Goal: Task Accomplishment & Management: Complete application form

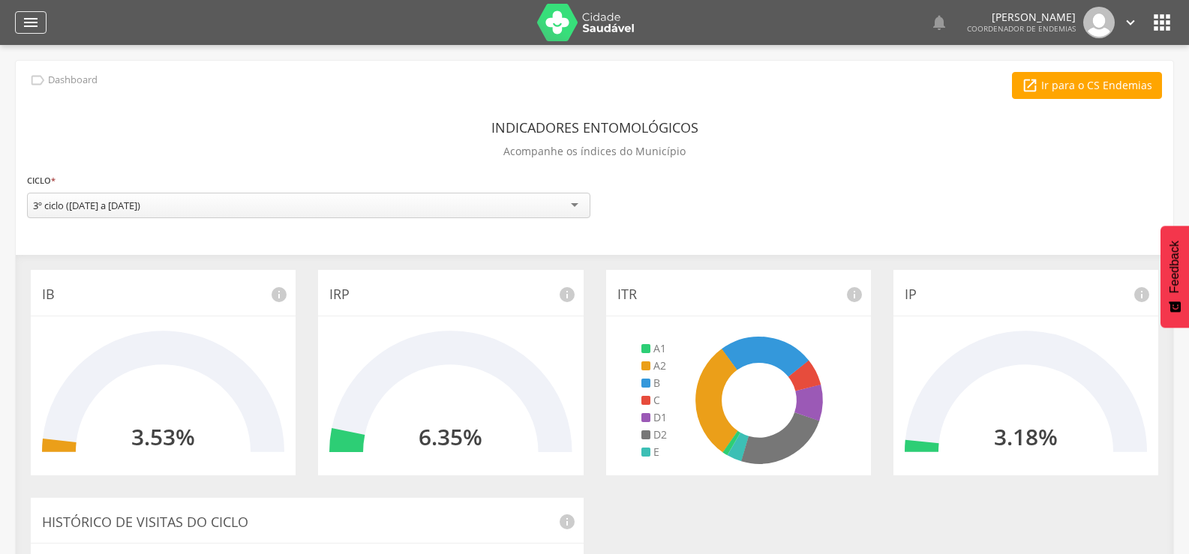
click at [34, 14] on icon "" at bounding box center [31, 22] width 18 height 18
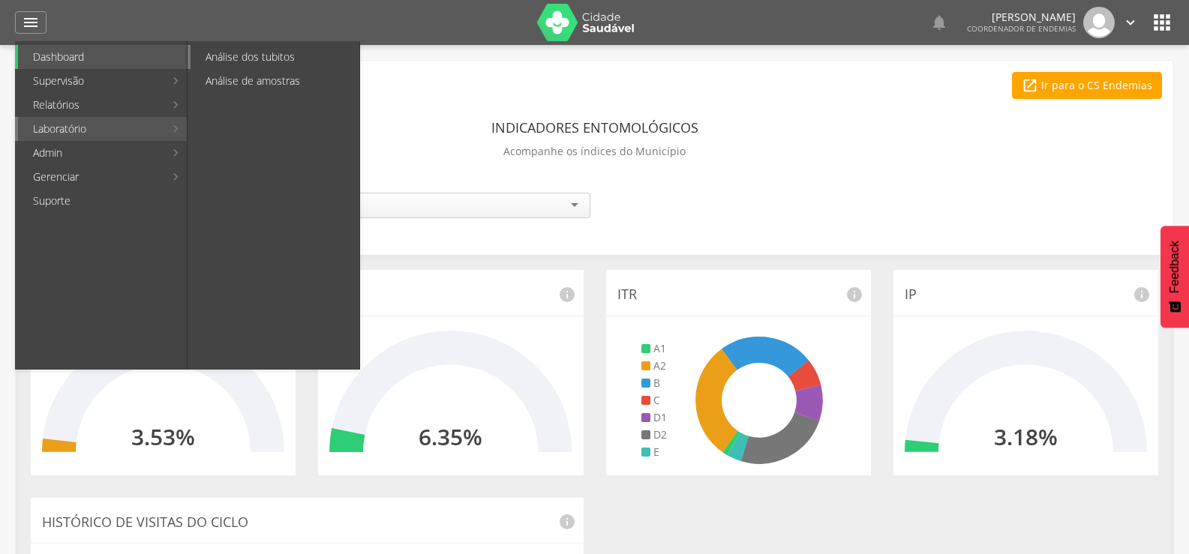
click at [238, 55] on link "Análise dos tubitos" at bounding box center [274, 57] width 169 height 24
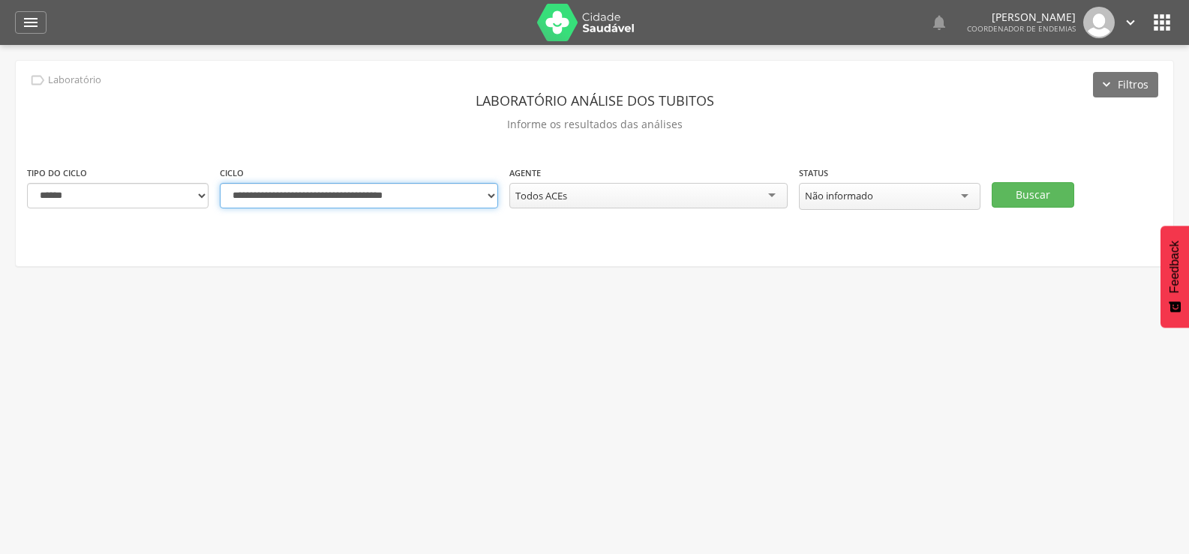
drag, startPoint x: 489, startPoint y: 195, endPoint x: 438, endPoint y: 534, distance: 342.8
click at [438, 534] on div " Usuários  Perfil do Usuário [PERSON_NAME] CPF: 000.000.000-00, [GEOGRAPHIC_D…" at bounding box center [594, 322] width 1189 height 554
select select "**********"
click at [220, 183] on select "**********" at bounding box center [359, 195] width 278 height 25
click at [1042, 190] on button "Buscar" at bounding box center [1032, 194] width 82 height 25
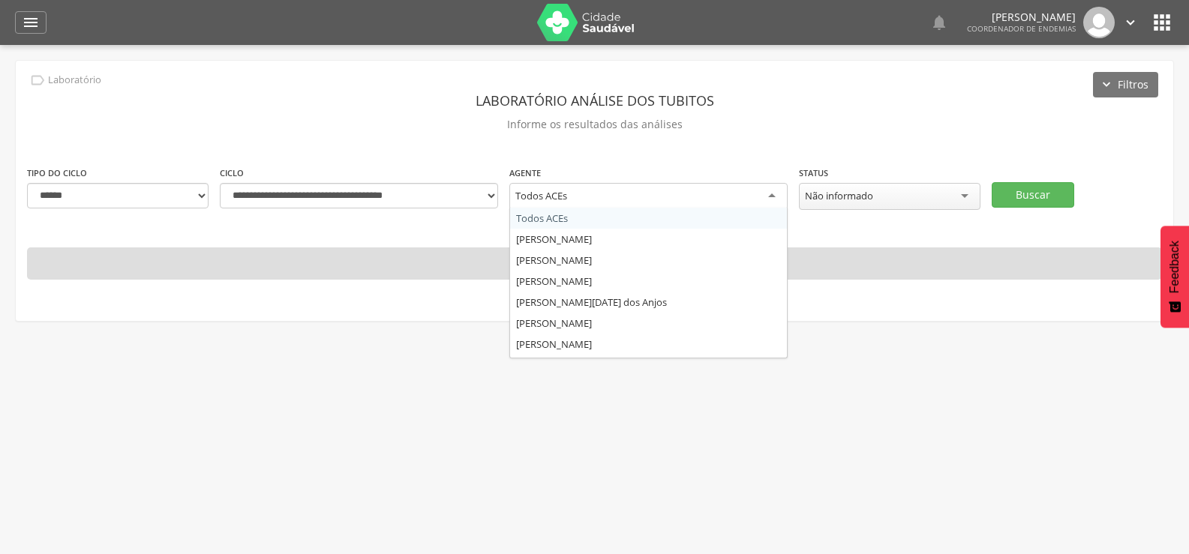
click at [592, 193] on div "Todos ACEs" at bounding box center [648, 196] width 278 height 27
type input "*"
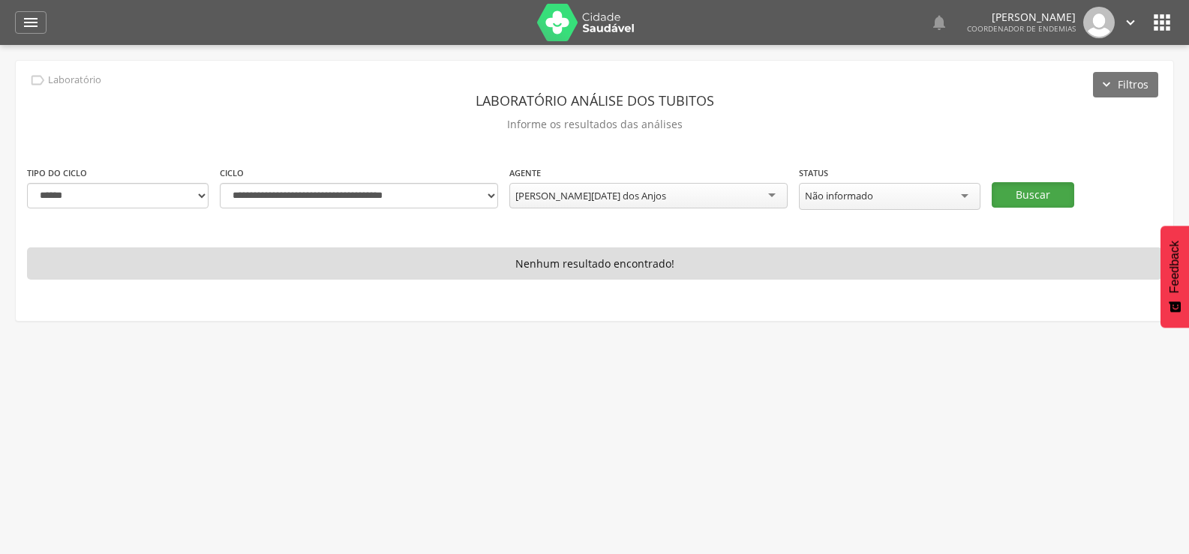
click at [1045, 186] on button "Buscar" at bounding box center [1032, 194] width 82 height 25
click at [1033, 185] on button "Buscar" at bounding box center [1032, 194] width 82 height 25
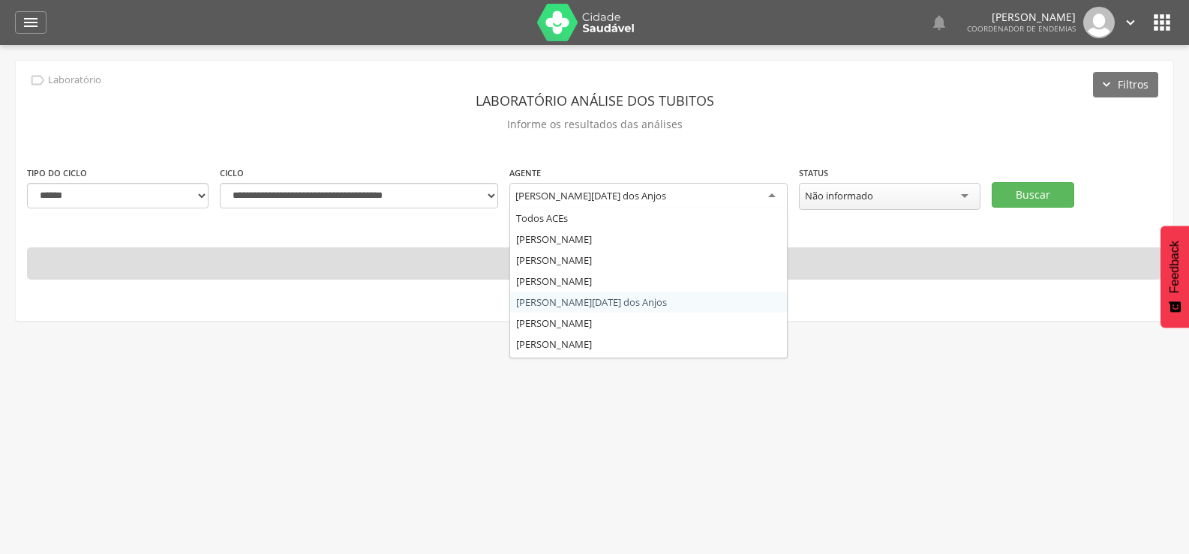
click at [643, 194] on div "[PERSON_NAME][DATE] dos Anjos" at bounding box center [648, 196] width 278 height 27
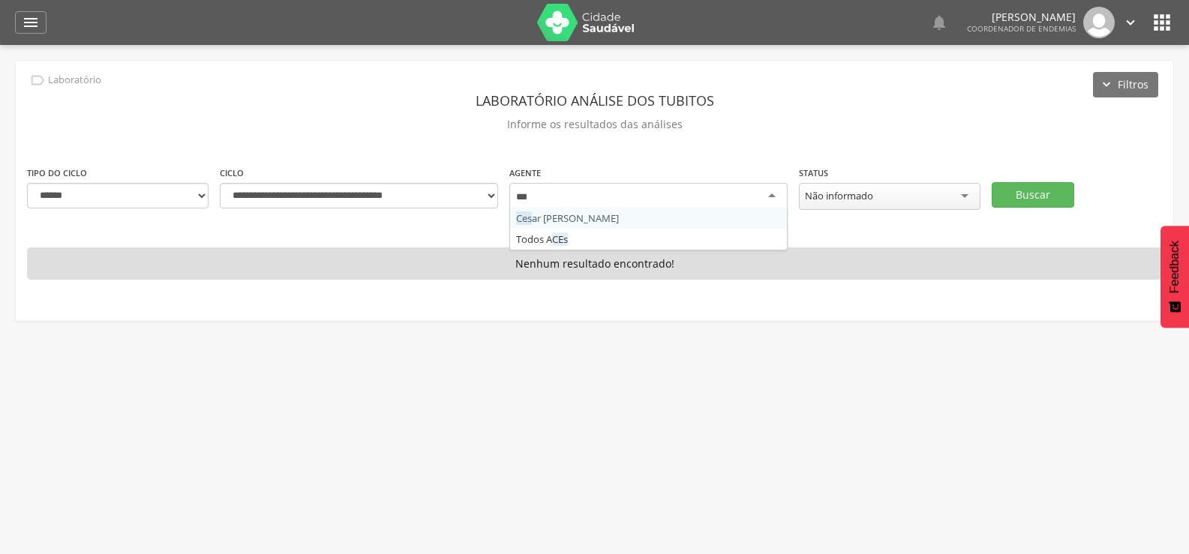
type input "****"
click at [1040, 183] on button "Buscar" at bounding box center [1032, 194] width 82 height 25
click at [1039, 187] on button "Buscar" at bounding box center [1032, 194] width 82 height 25
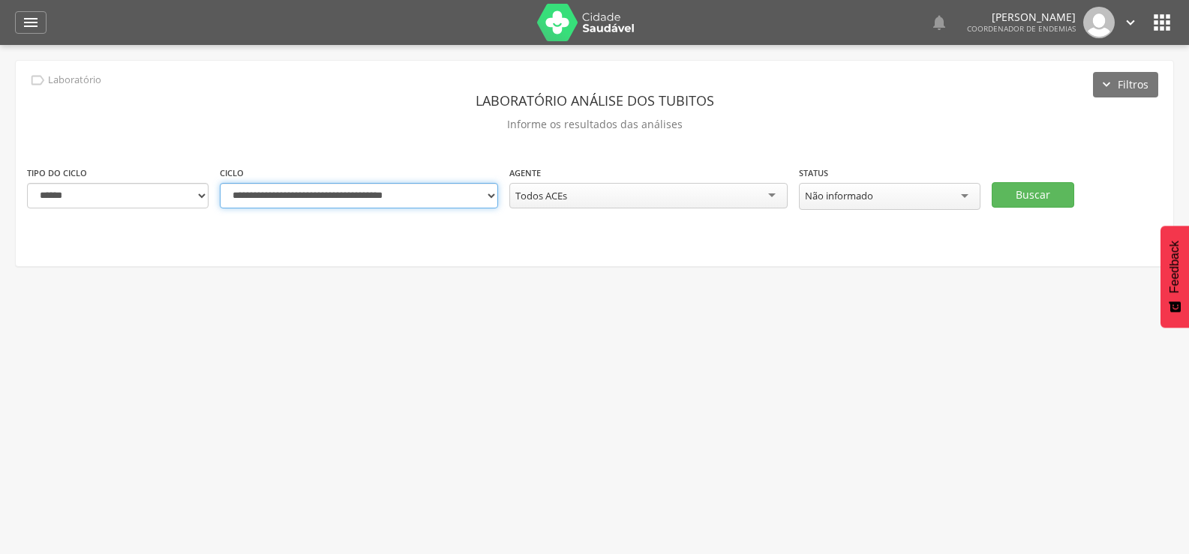
click at [490, 193] on select "**********" at bounding box center [359, 195] width 278 height 25
click at [220, 183] on select "**********" at bounding box center [359, 195] width 278 height 25
click at [1016, 190] on button "Buscar" at bounding box center [1032, 194] width 82 height 25
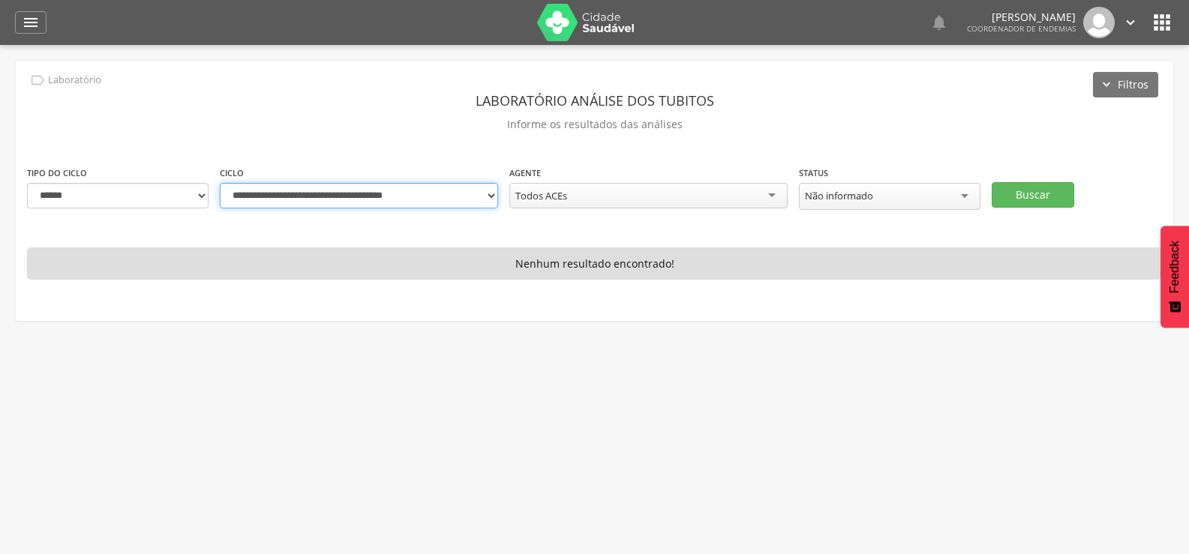
click at [487, 199] on select "**********" at bounding box center [359, 195] width 278 height 25
select select "**********"
click at [220, 183] on select "**********" at bounding box center [359, 195] width 278 height 25
click at [1057, 186] on button "Buscar" at bounding box center [1032, 194] width 82 height 25
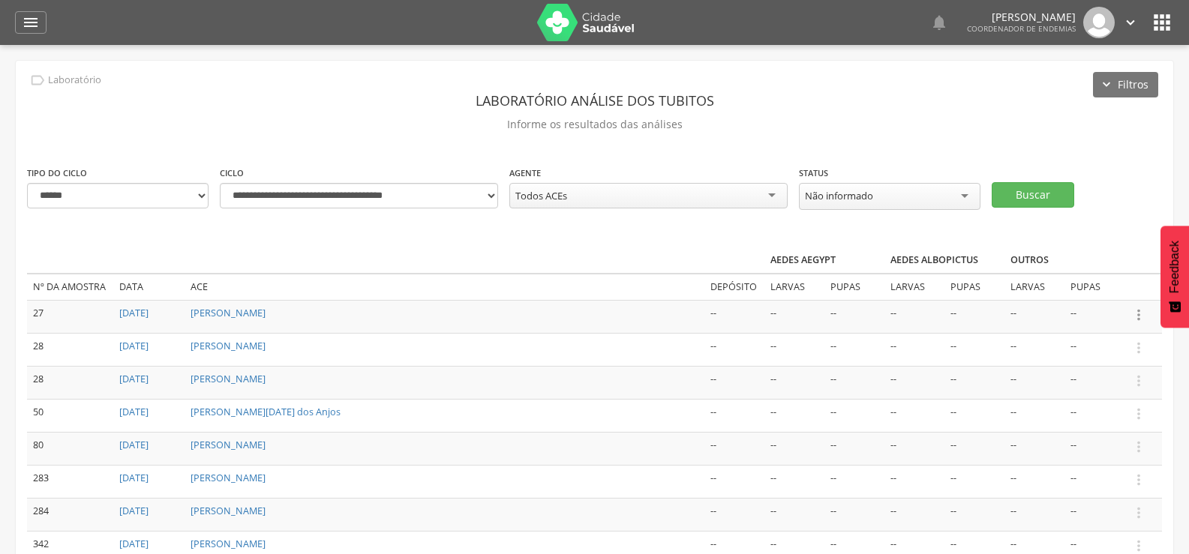
click at [1135, 314] on icon "" at bounding box center [1138, 315] width 16 height 16
click at [1063, 286] on link "Informar resultado" at bounding box center [1086, 289] width 118 height 19
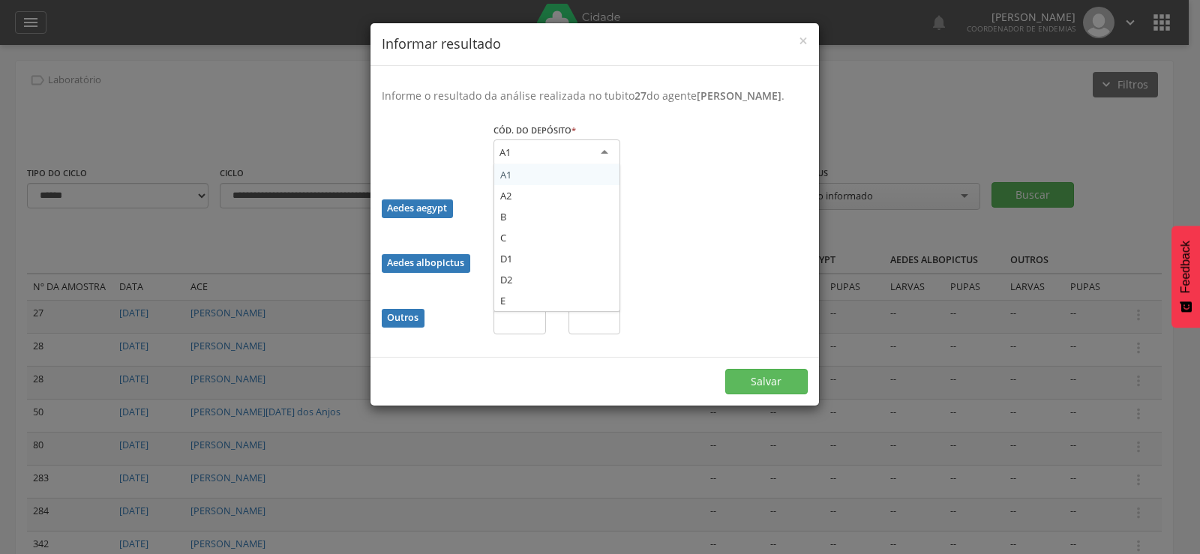
click at [558, 161] on div "A1" at bounding box center [556, 152] width 127 height 27
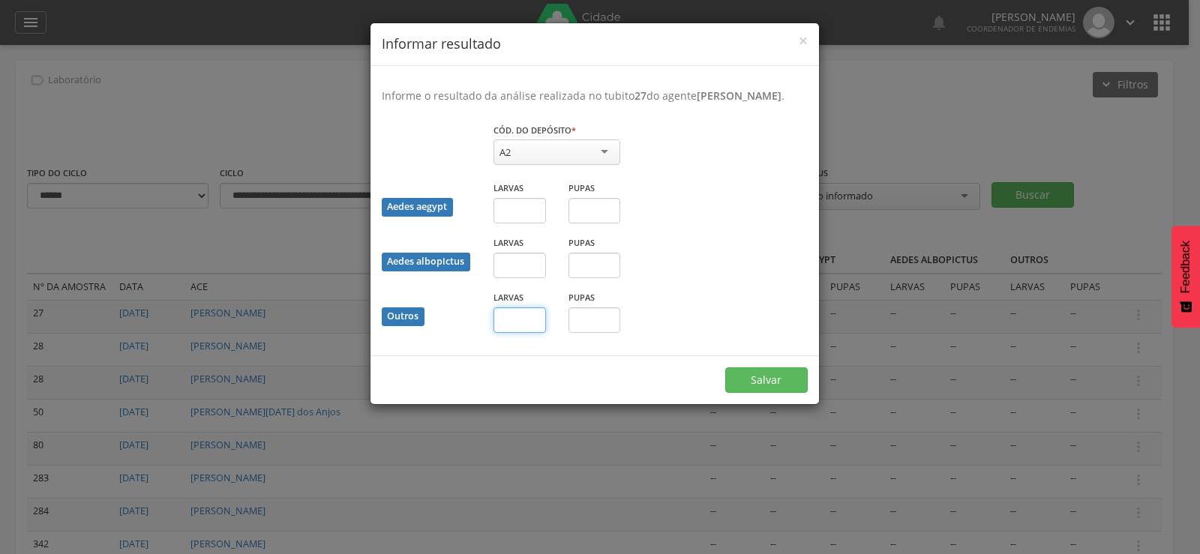
click at [524, 333] on input "text" at bounding box center [519, 319] width 52 height 25
type input "*"
click at [591, 333] on input "text" at bounding box center [594, 319] width 52 height 25
type input "*"
click at [769, 392] on button "Salvar" at bounding box center [766, 379] width 82 height 25
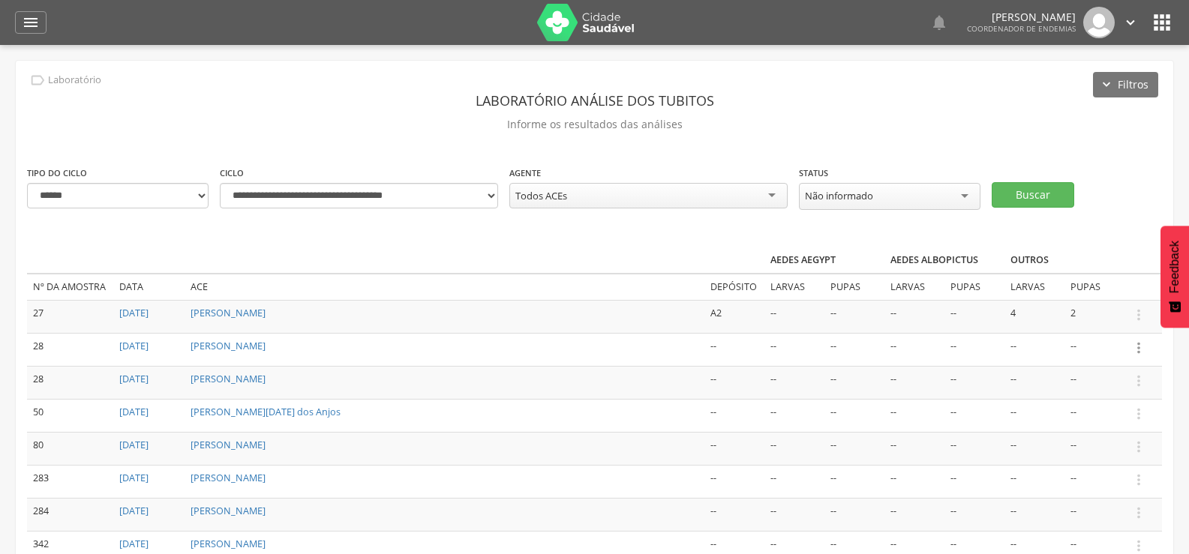
click at [1137, 340] on icon "" at bounding box center [1138, 348] width 16 height 16
click at [1069, 314] on link "Informar resultado" at bounding box center [1086, 322] width 118 height 19
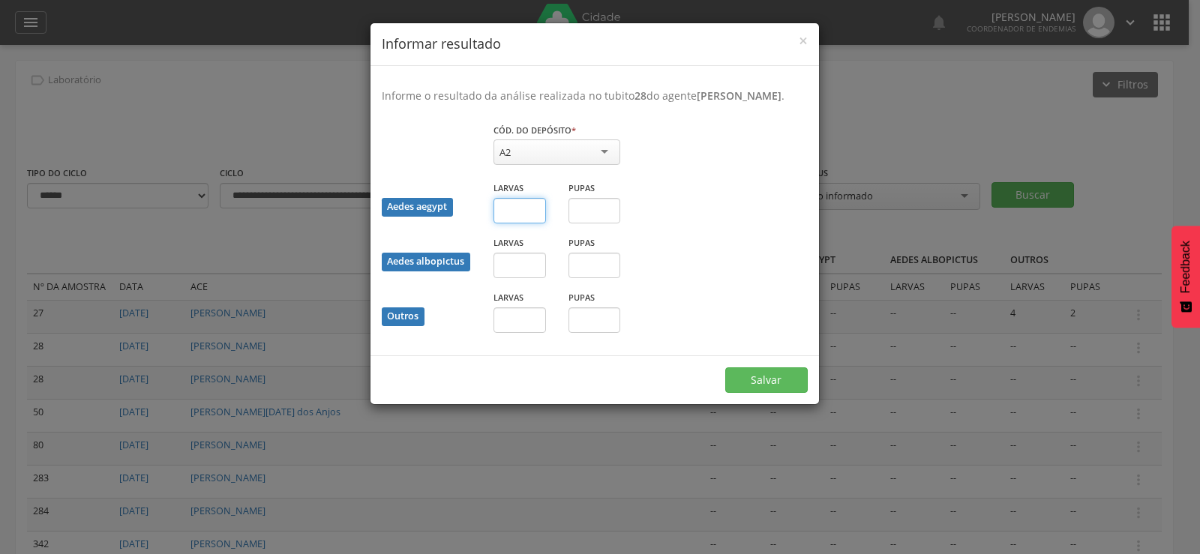
click at [499, 223] on input "text" at bounding box center [519, 210] width 52 height 25
type input "*"
click at [581, 223] on input "text" at bounding box center [594, 210] width 52 height 25
type input "*"
click at [779, 393] on button "Salvar" at bounding box center [766, 379] width 82 height 25
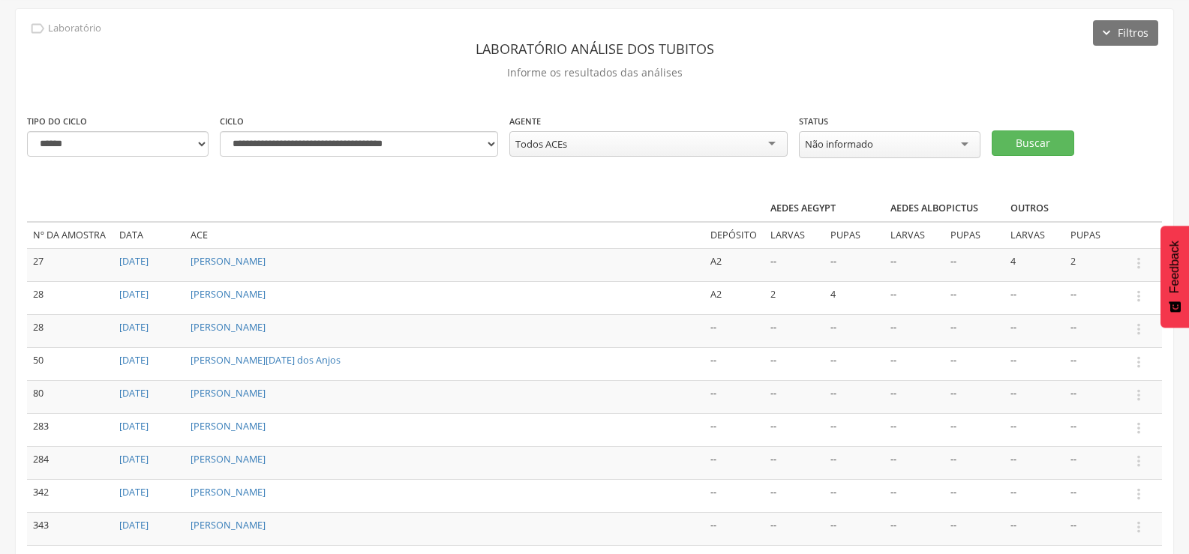
scroll to position [75, 0]
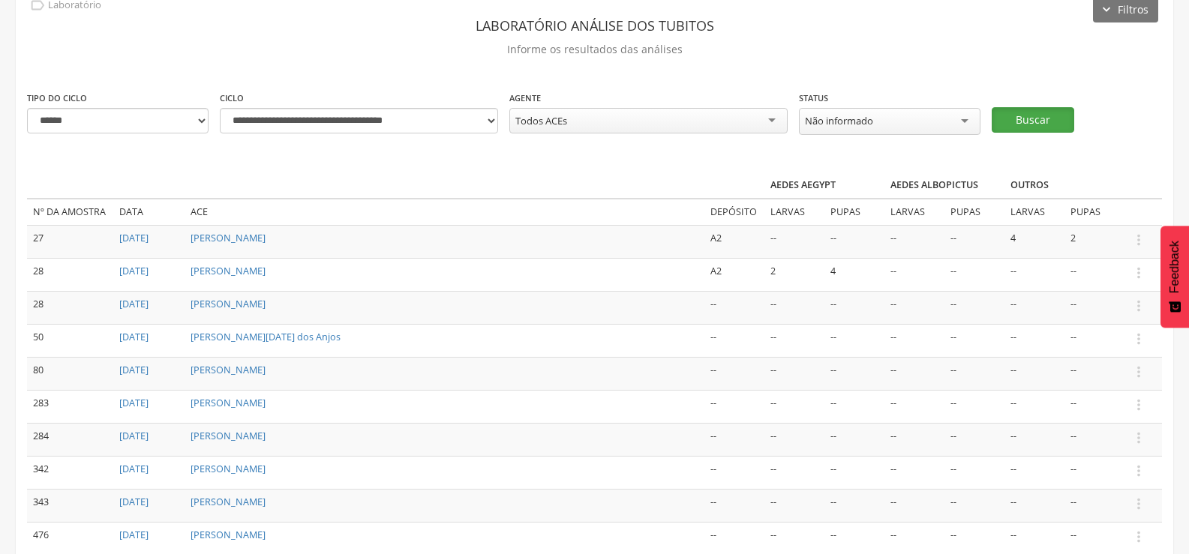
click at [1044, 113] on button "Buscar" at bounding box center [1032, 119] width 82 height 25
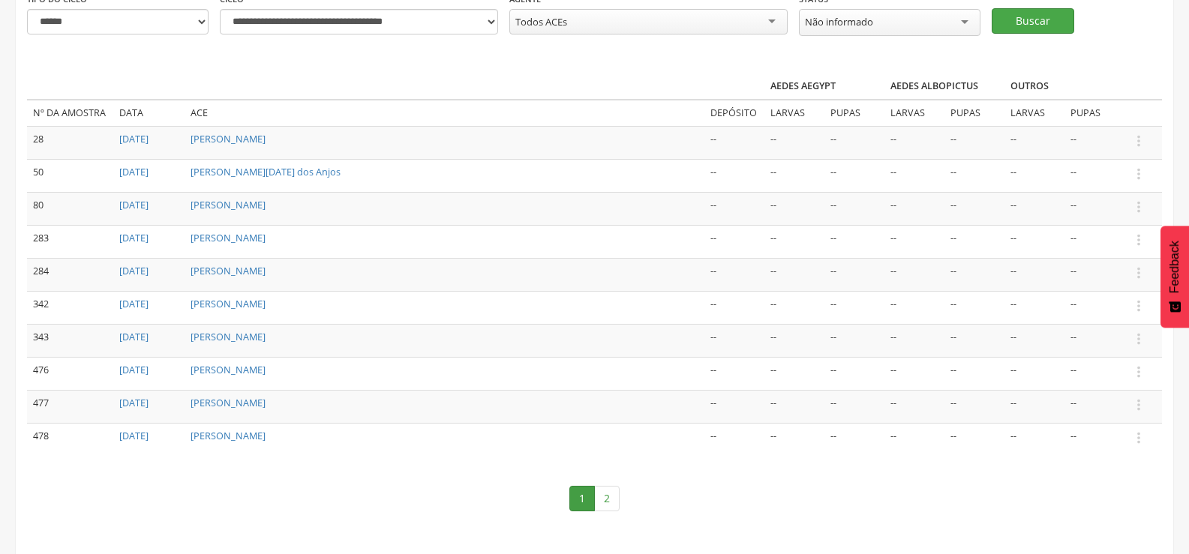
scroll to position [187, 0]
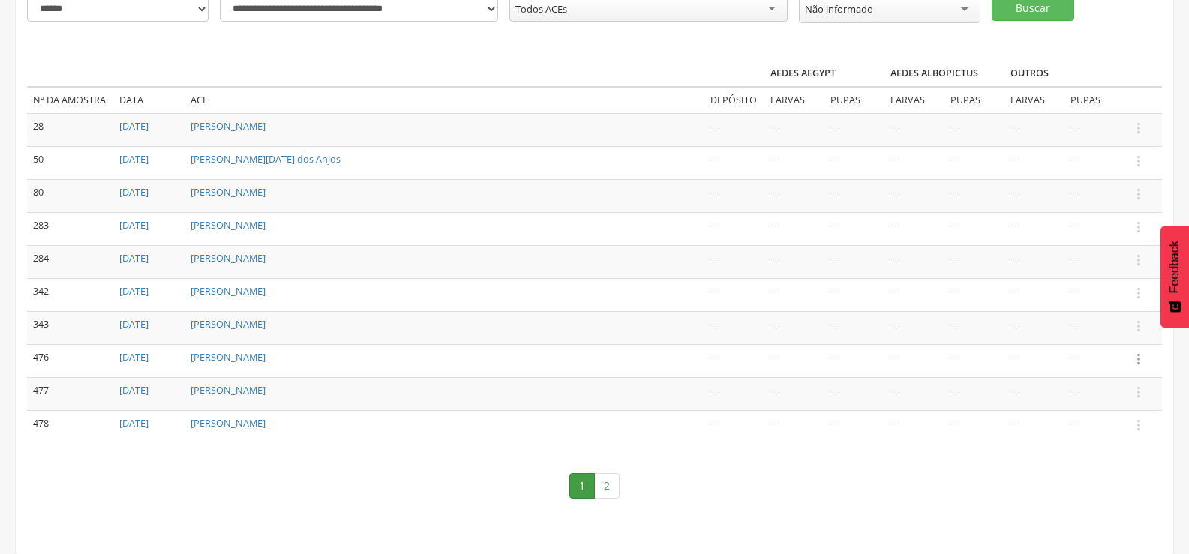
click at [1138, 358] on icon "" at bounding box center [1138, 359] width 16 height 16
click at [1122, 329] on link "Informar resultado" at bounding box center [1086, 334] width 118 height 19
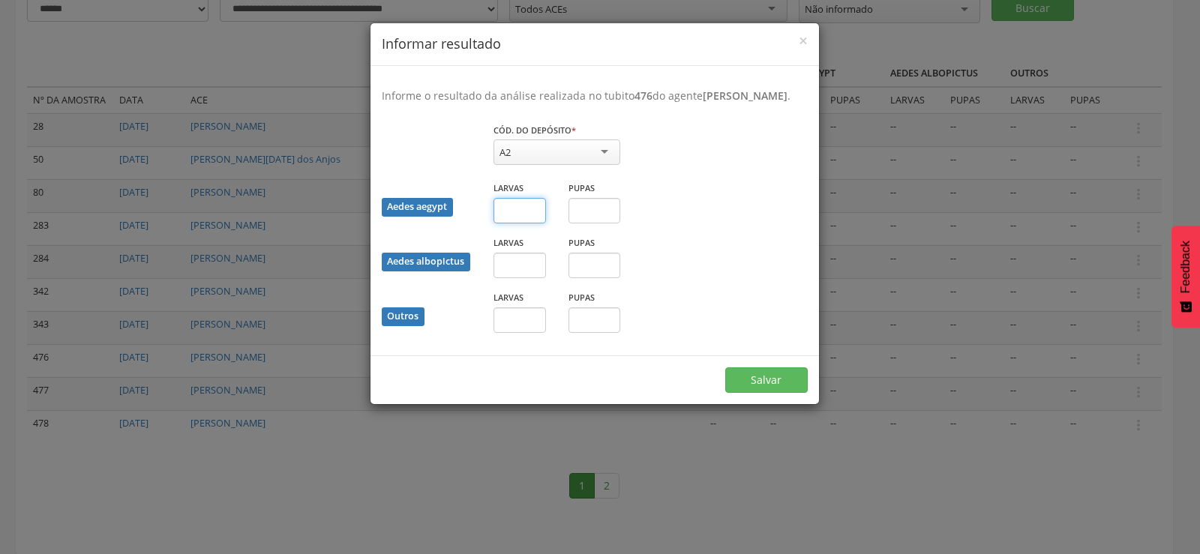
click at [539, 211] on input "text" at bounding box center [519, 210] width 52 height 25
type input "*"
click at [596, 217] on input "text" at bounding box center [594, 210] width 52 height 25
type input "*"
click at [774, 367] on button "Salvar" at bounding box center [766, 379] width 82 height 25
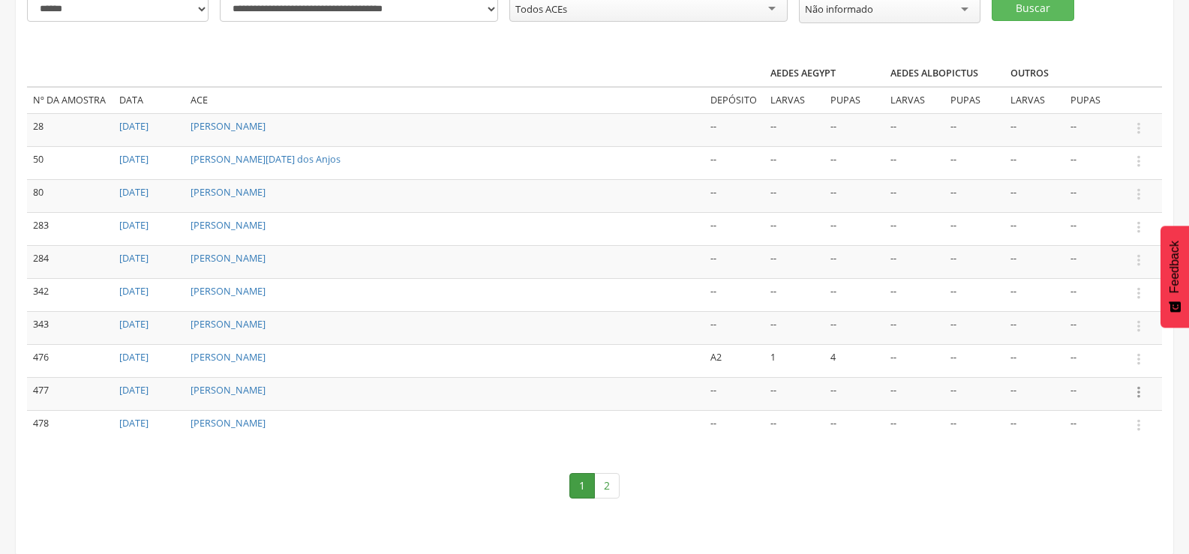
click at [1137, 385] on icon "" at bounding box center [1138, 392] width 16 height 16
click at [1120, 361] on link "Informar resultado" at bounding box center [1086, 367] width 118 height 19
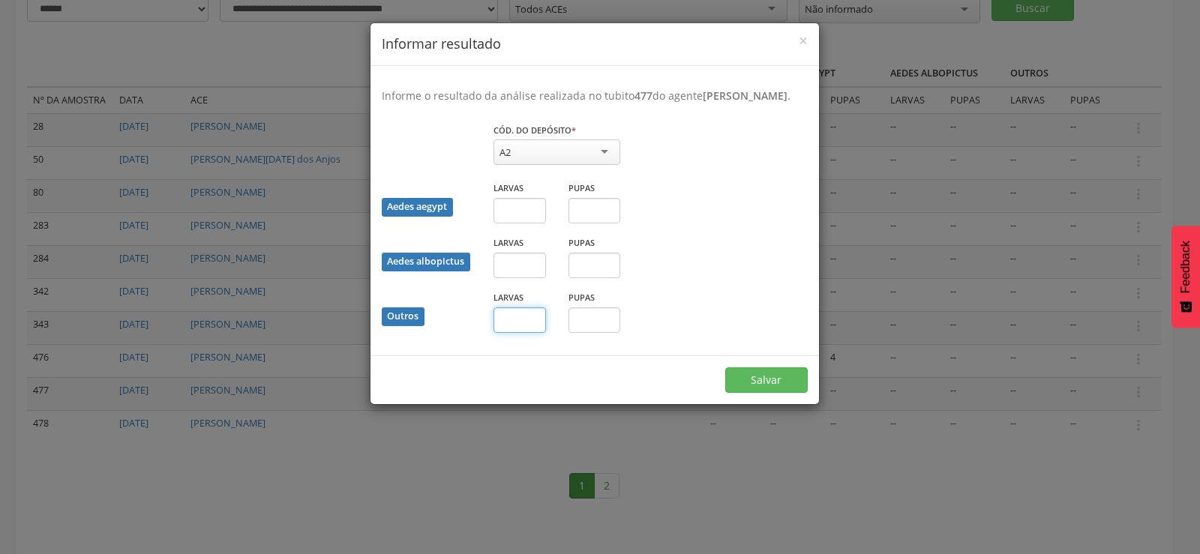
click at [520, 322] on input "text" at bounding box center [519, 319] width 52 height 25
type input "*"
click at [789, 373] on button "Salvar" at bounding box center [766, 379] width 82 height 25
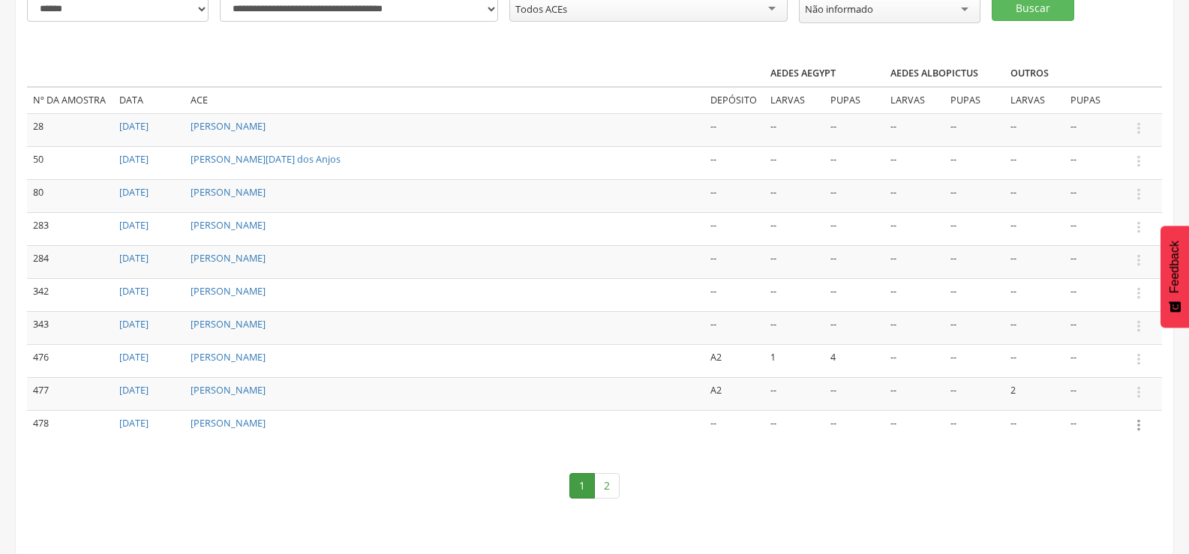
click at [1138, 418] on icon "" at bounding box center [1138, 425] width 16 height 16
click at [1138, 398] on link "Informar resultado" at bounding box center [1086, 400] width 118 height 19
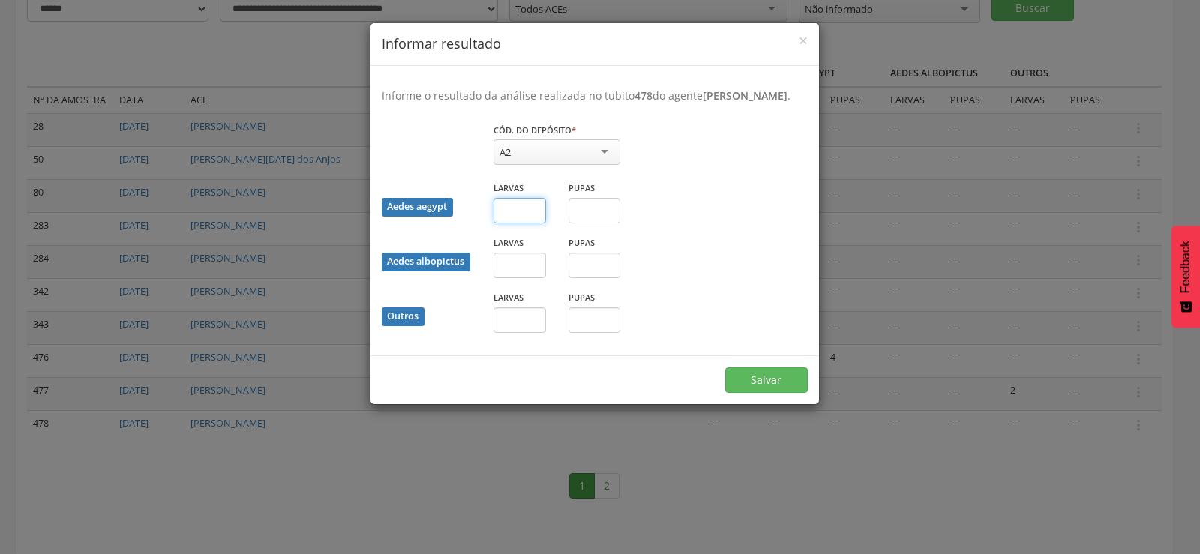
click at [517, 208] on input "text" at bounding box center [519, 210] width 52 height 25
type input "*"
click at [777, 373] on button "Salvar" at bounding box center [766, 379] width 82 height 25
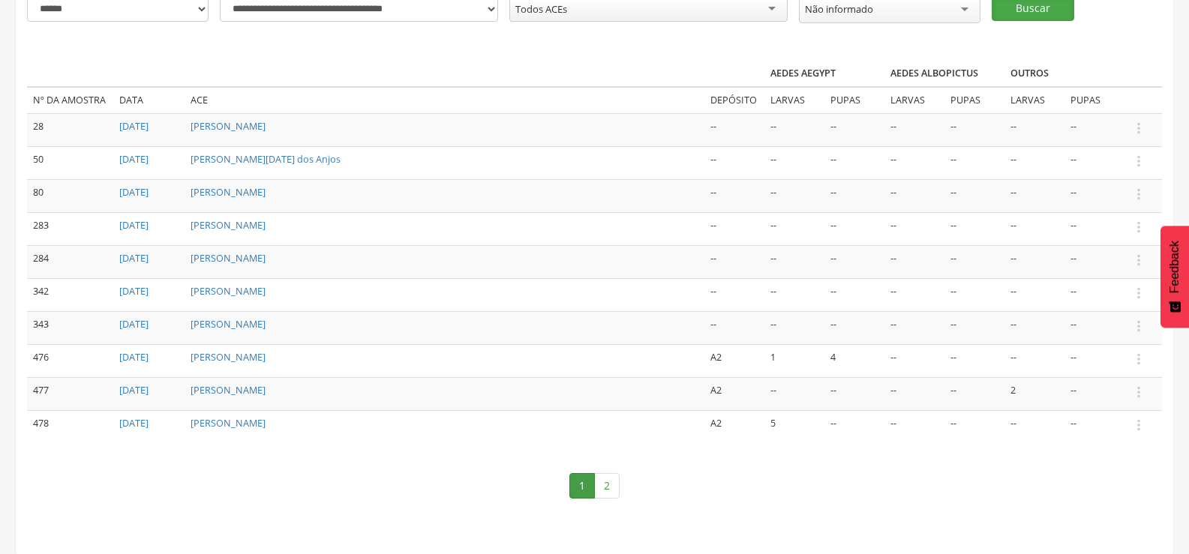
click at [1016, 1] on button "Buscar" at bounding box center [1032, 8] width 82 height 25
click at [1138, 356] on icon "" at bounding box center [1138, 359] width 16 height 16
click at [1123, 327] on link "Informar resultado" at bounding box center [1086, 334] width 118 height 19
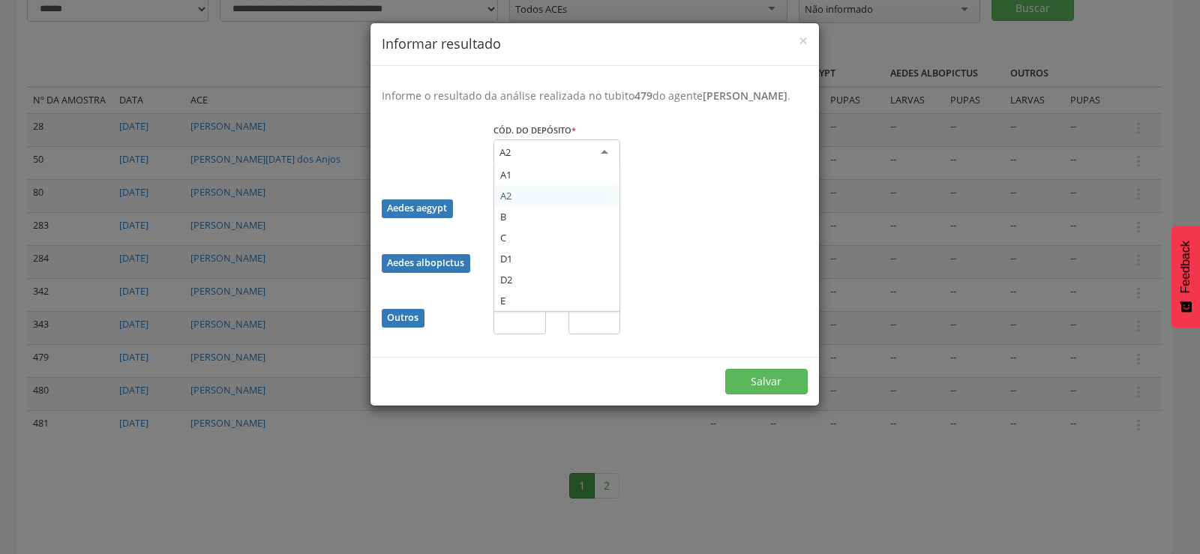
click at [528, 148] on div "A2" at bounding box center [556, 152] width 127 height 27
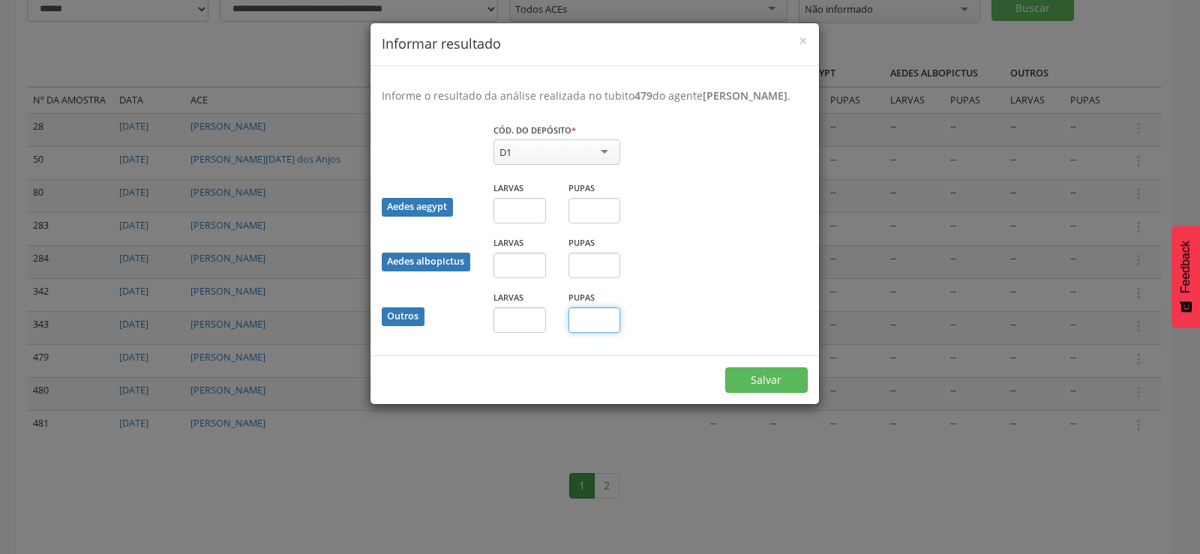
click at [589, 320] on input "text" at bounding box center [594, 319] width 52 height 25
type input "*"
click at [753, 382] on button "Salvar" at bounding box center [766, 379] width 82 height 25
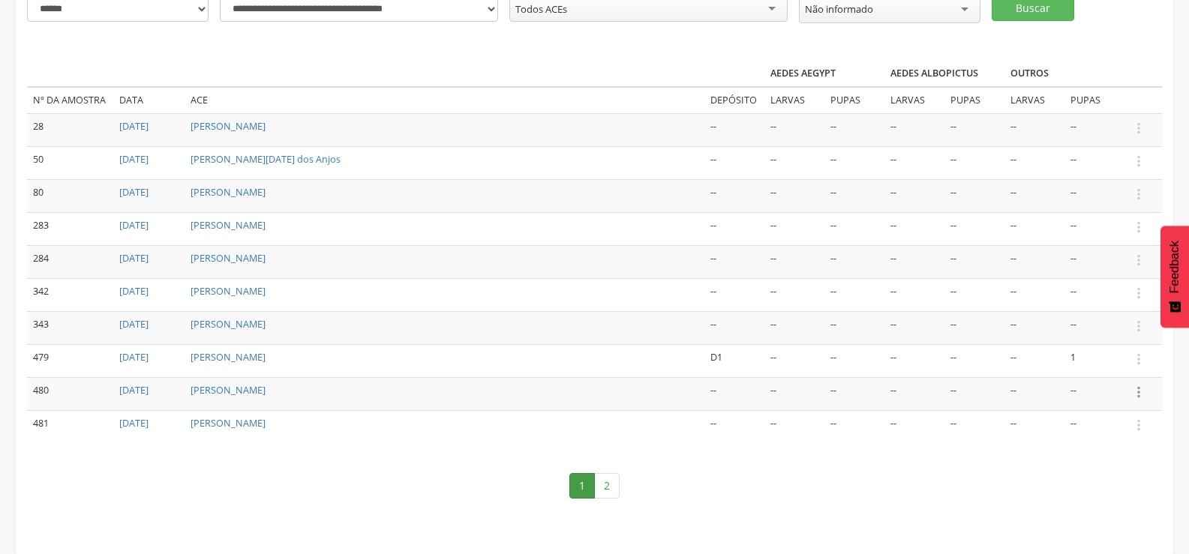
click at [1141, 388] on icon "" at bounding box center [1138, 392] width 16 height 16
click at [1094, 361] on link "Informar resultado" at bounding box center [1086, 367] width 118 height 19
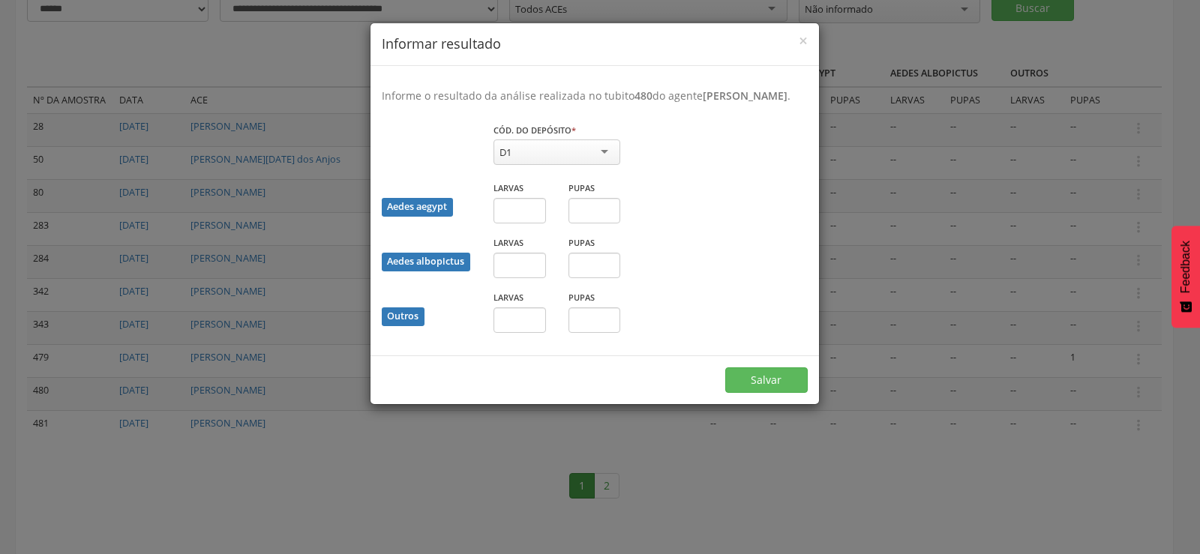
click at [540, 148] on div "D1" at bounding box center [556, 151] width 127 height 25
click at [526, 207] on input "text" at bounding box center [519, 210] width 52 height 25
type input "*"
click at [583, 208] on input "text" at bounding box center [594, 210] width 52 height 25
type input "*"
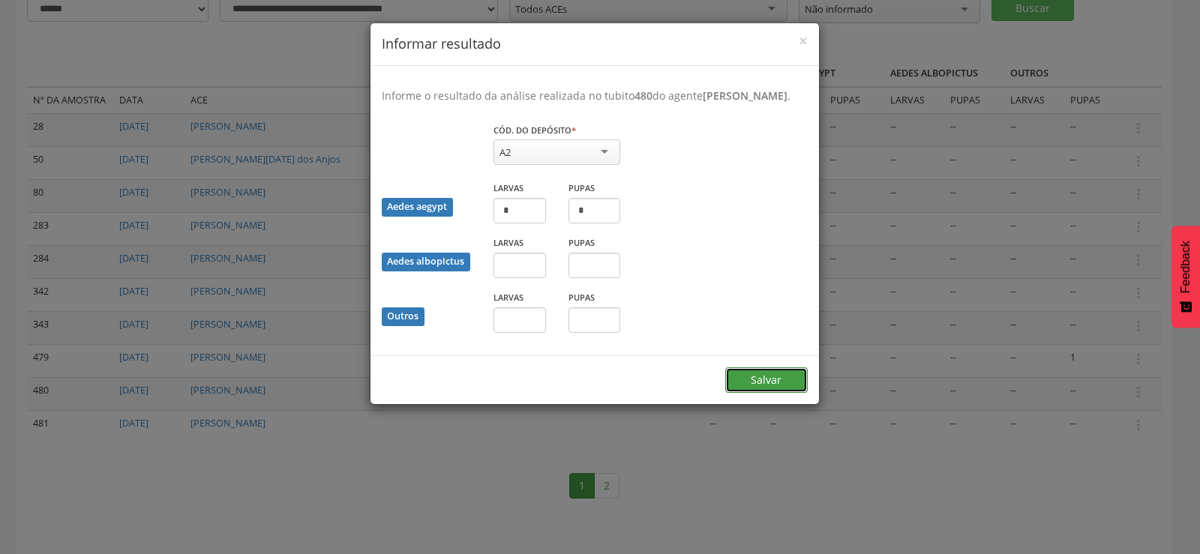
click at [756, 373] on button "Salvar" at bounding box center [766, 379] width 82 height 25
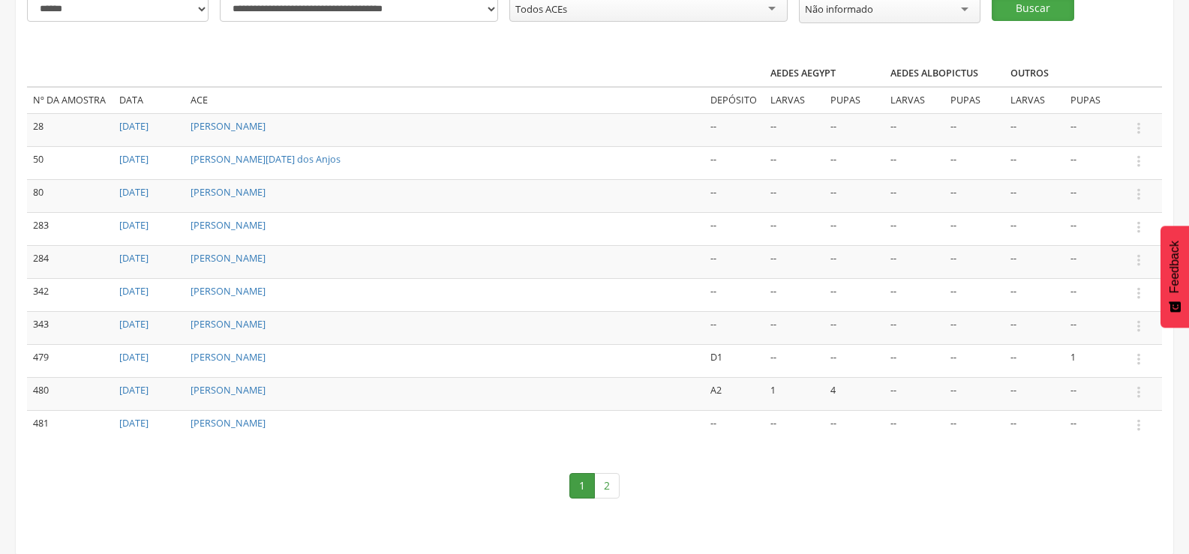
click at [1034, 0] on button "Buscar" at bounding box center [1032, 8] width 82 height 25
click at [1139, 358] on icon "" at bounding box center [1138, 359] width 16 height 16
click at [1102, 328] on link "Informar resultado" at bounding box center [1086, 334] width 118 height 19
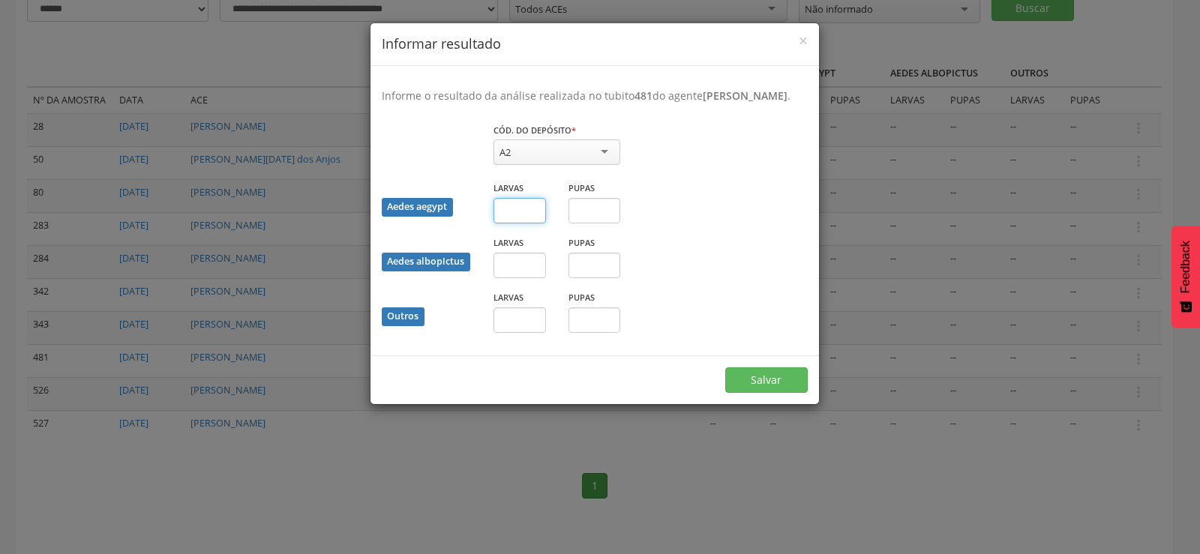
click at [526, 214] on input "text" at bounding box center [519, 210] width 52 height 25
click at [786, 379] on button "Salvar" at bounding box center [766, 379] width 82 height 25
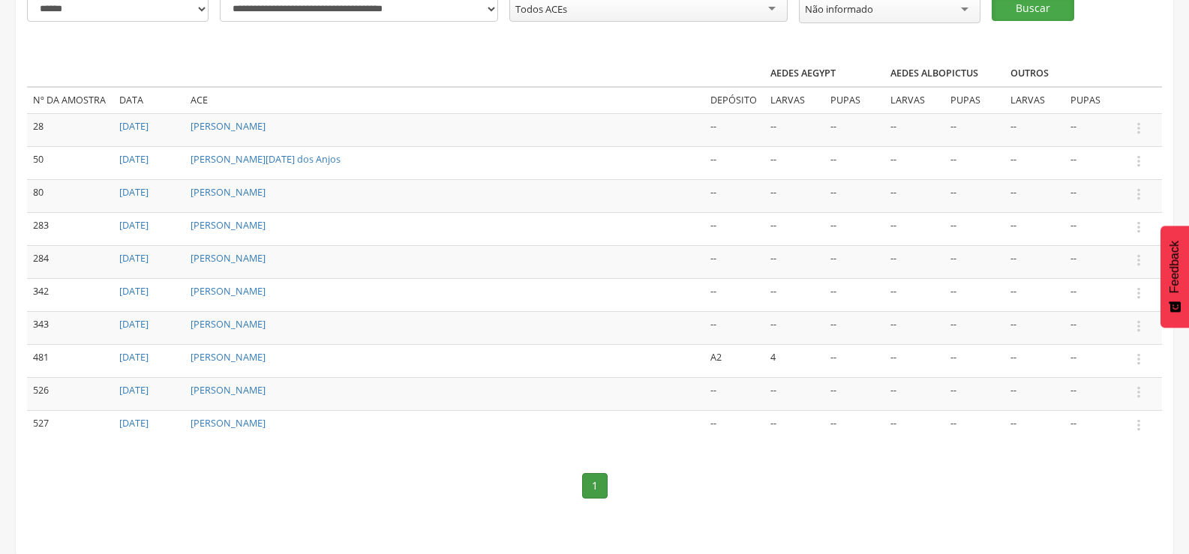
click at [1021, 4] on button "Buscar" at bounding box center [1032, 8] width 82 height 25
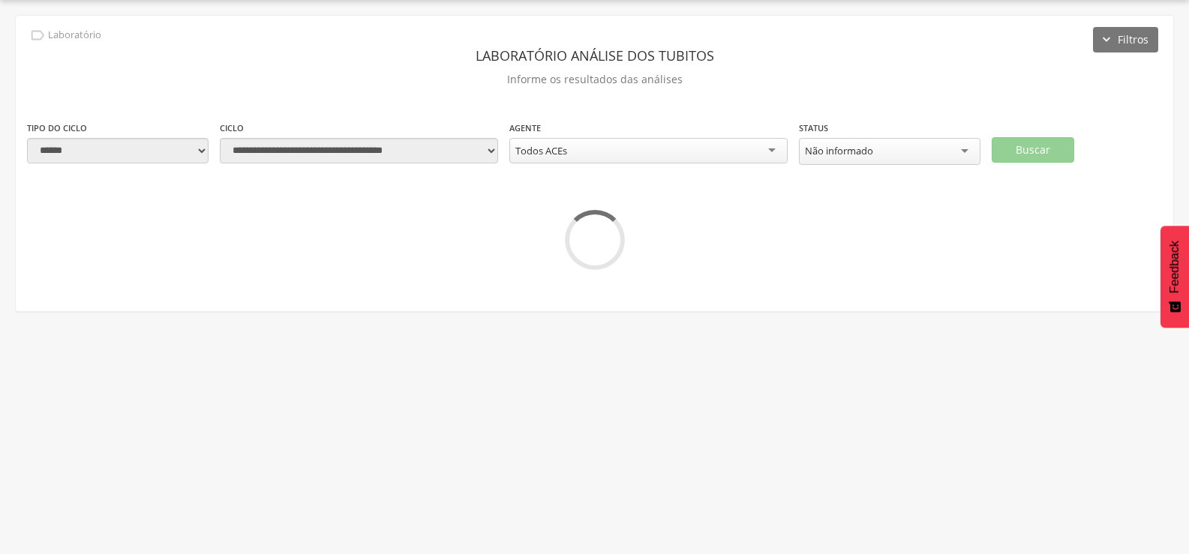
scroll to position [154, 0]
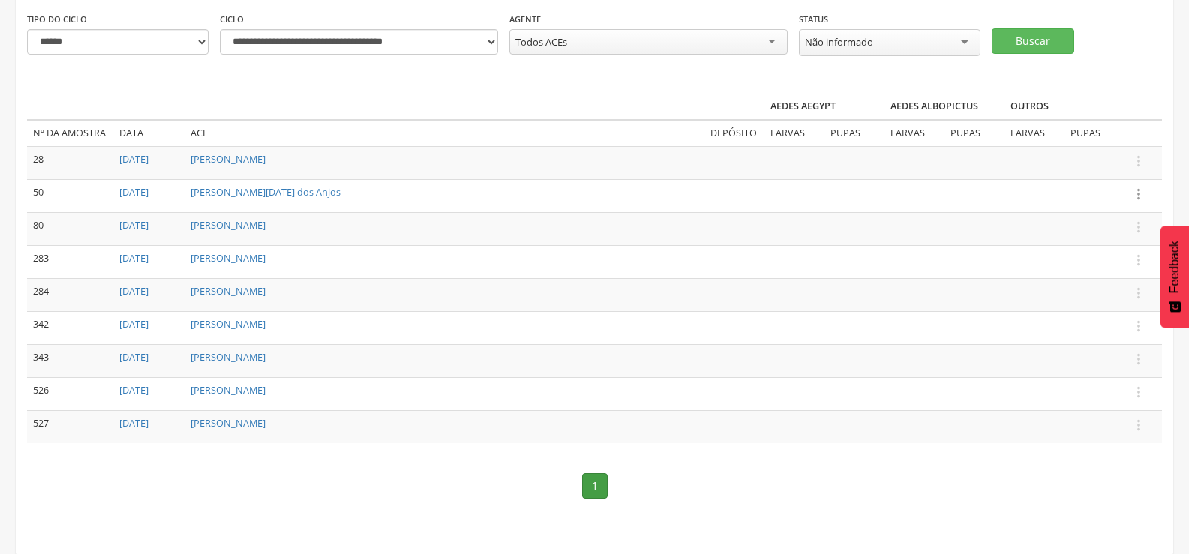
click at [1138, 189] on icon "" at bounding box center [1138, 194] width 16 height 16
click at [1125, 162] on link "Informar resultado" at bounding box center [1086, 169] width 118 height 19
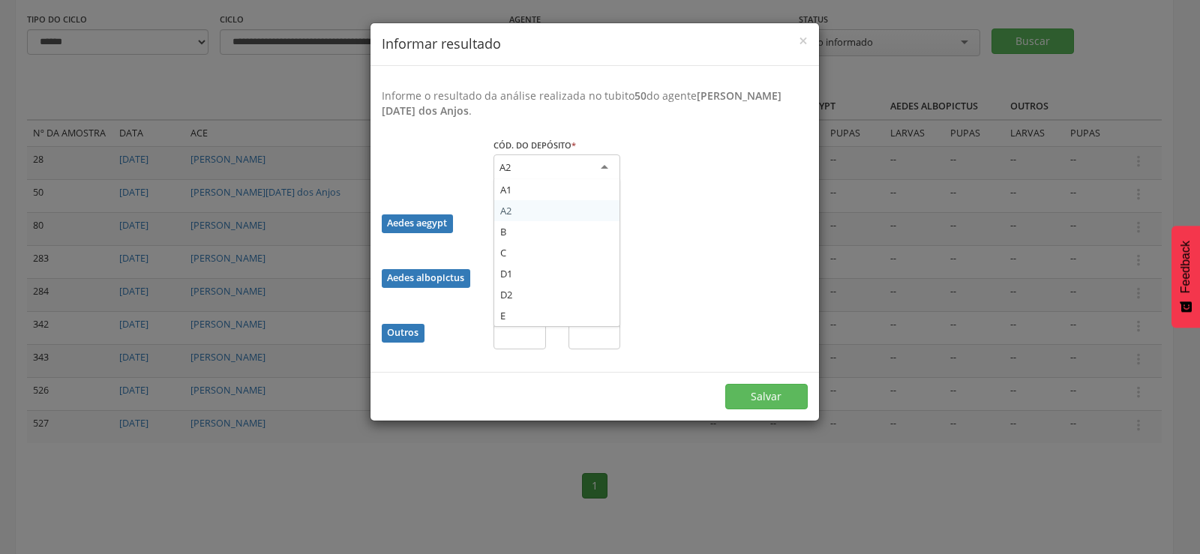
click at [558, 164] on div "A2" at bounding box center [556, 167] width 127 height 27
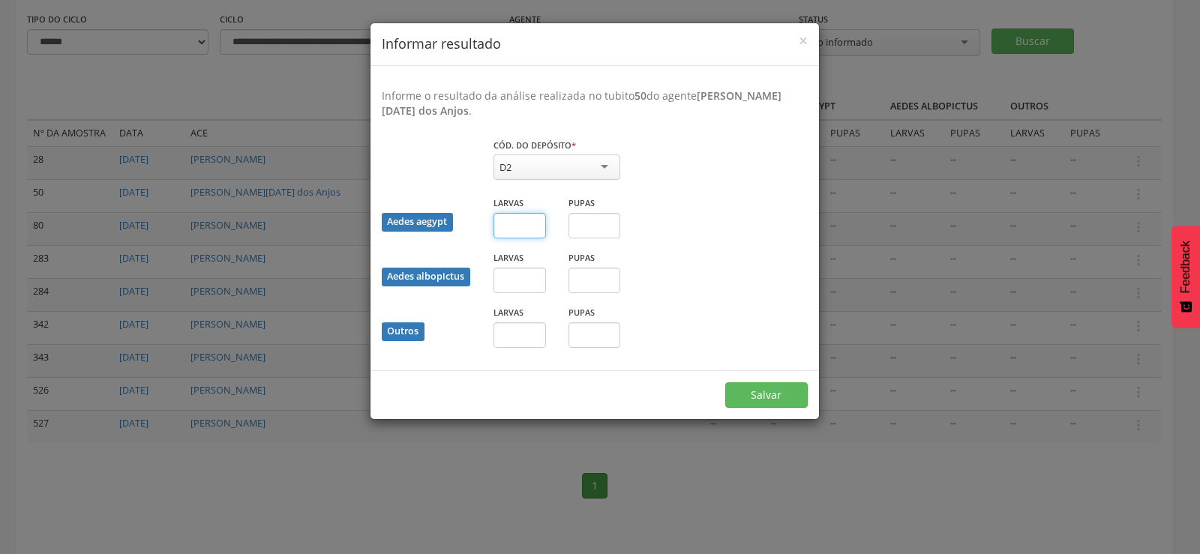
click at [510, 225] on input "text" at bounding box center [519, 225] width 52 height 25
type input "*"
click at [580, 223] on input "text" at bounding box center [594, 225] width 52 height 25
type input "*"
click at [771, 394] on button "Salvar" at bounding box center [766, 394] width 82 height 25
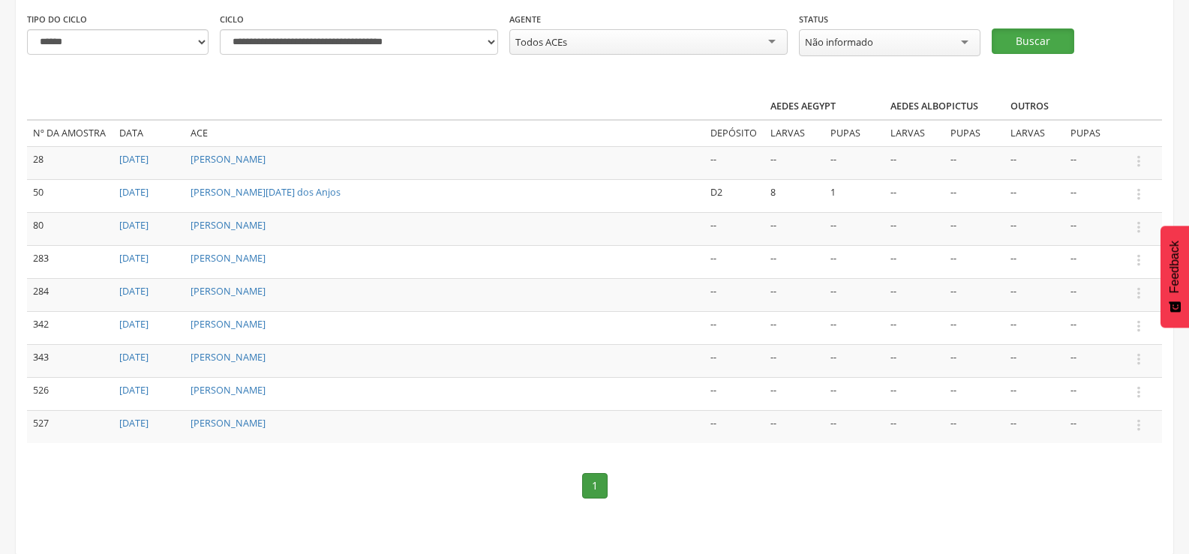
click at [1007, 42] on button "Buscar" at bounding box center [1032, 40] width 82 height 25
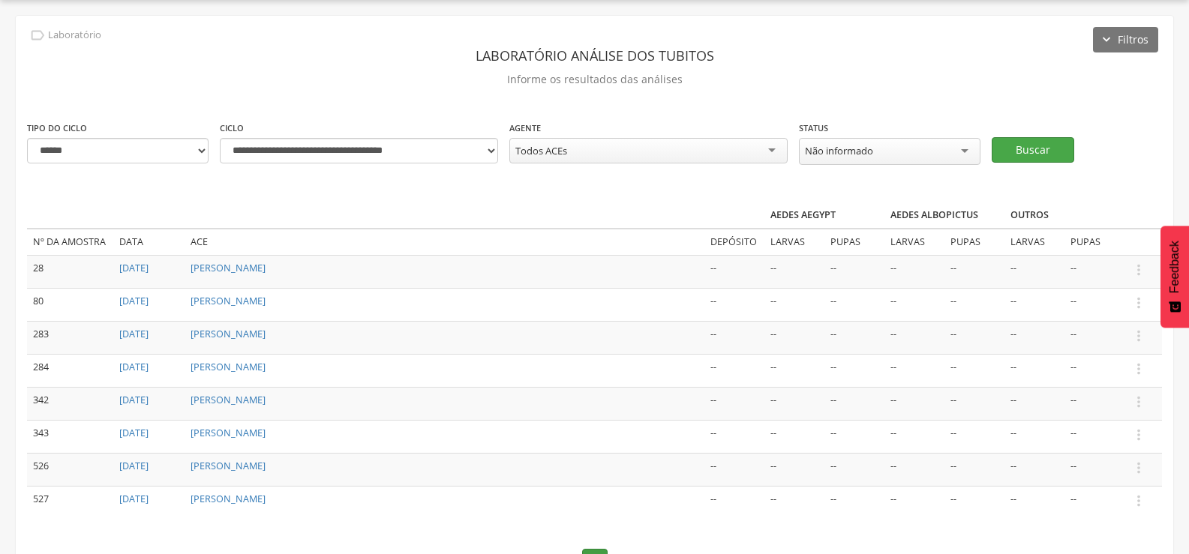
scroll to position [121, 0]
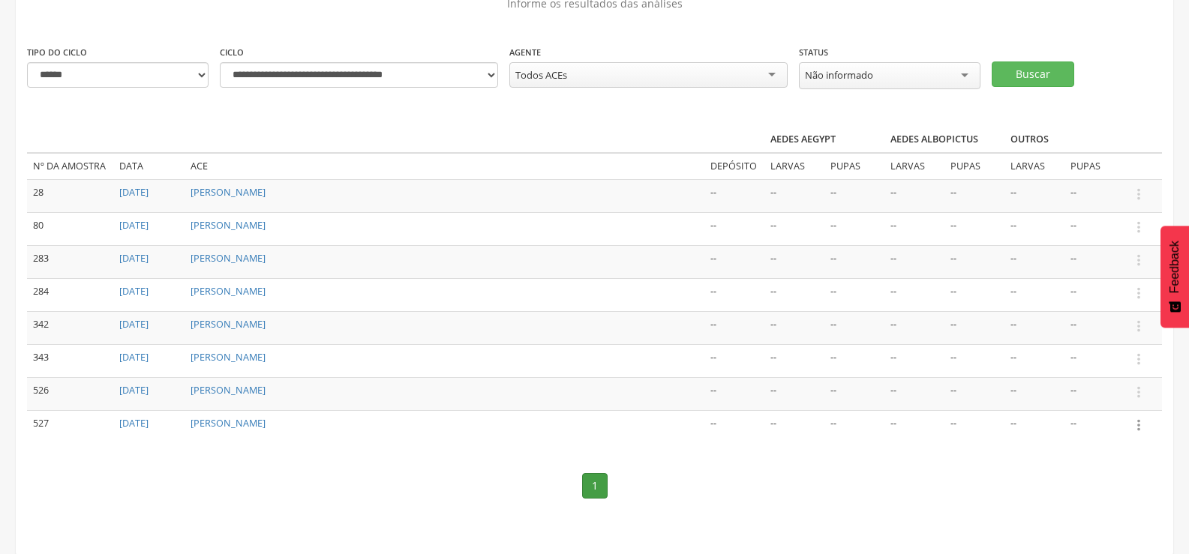
click at [1141, 424] on icon "" at bounding box center [1138, 425] width 16 height 16
click at [1123, 400] on link "Informar resultado" at bounding box center [1086, 400] width 118 height 19
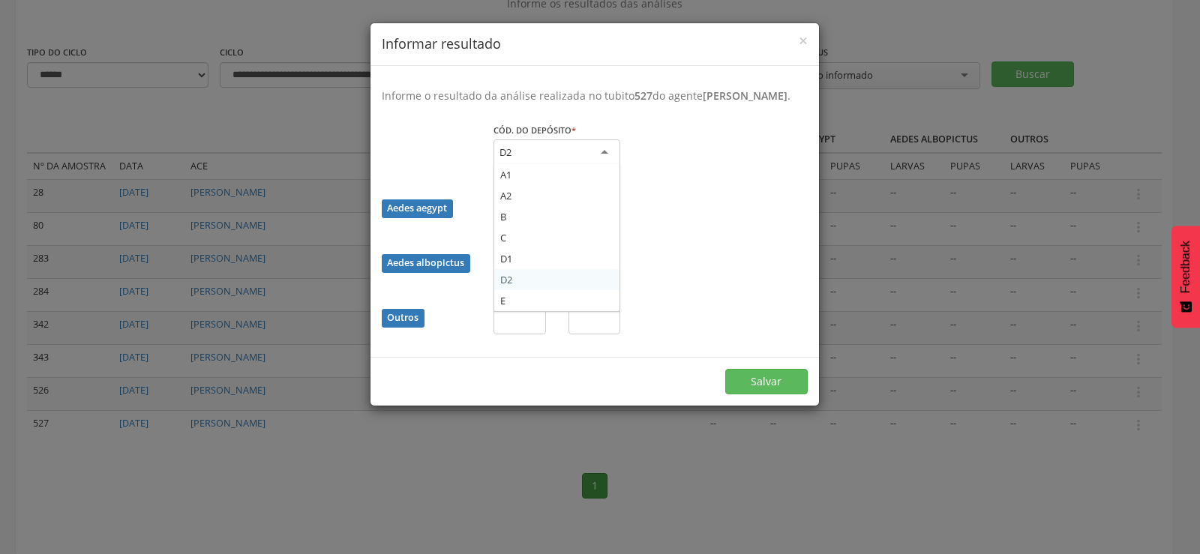
click at [597, 142] on div "D2" at bounding box center [556, 152] width 127 height 27
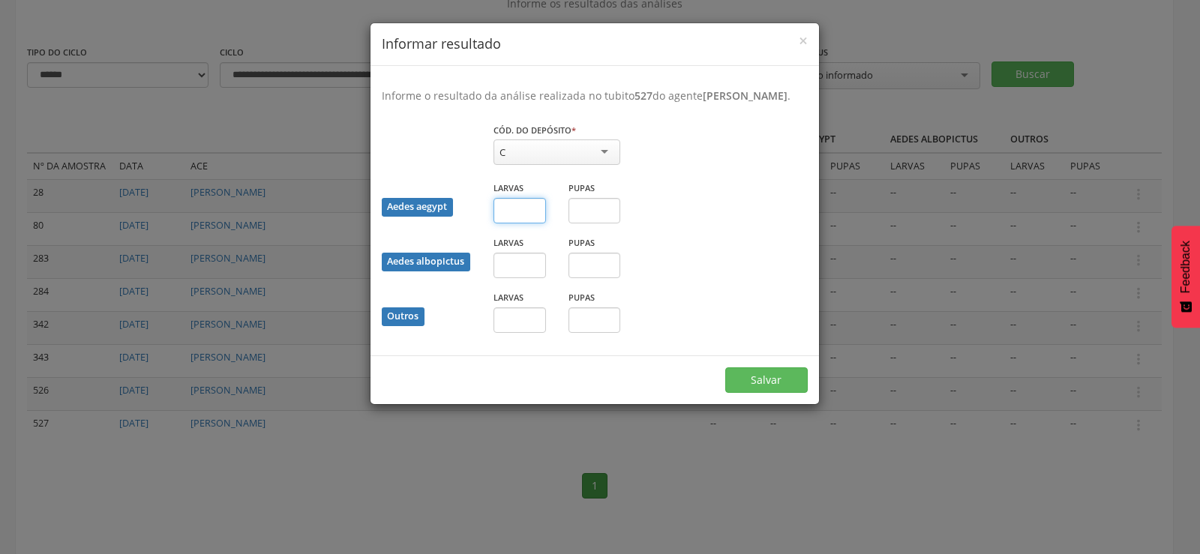
click at [513, 202] on input "text" at bounding box center [519, 210] width 52 height 25
type input "**"
click at [775, 379] on button "Salvar" at bounding box center [766, 379] width 82 height 25
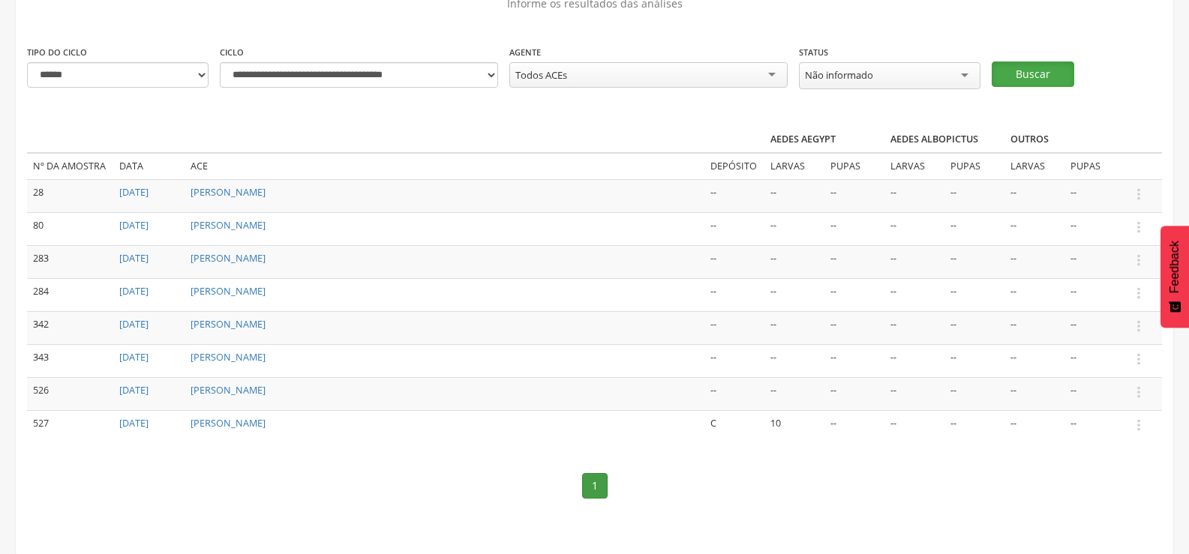
click at [1037, 67] on button "Buscar" at bounding box center [1032, 73] width 82 height 25
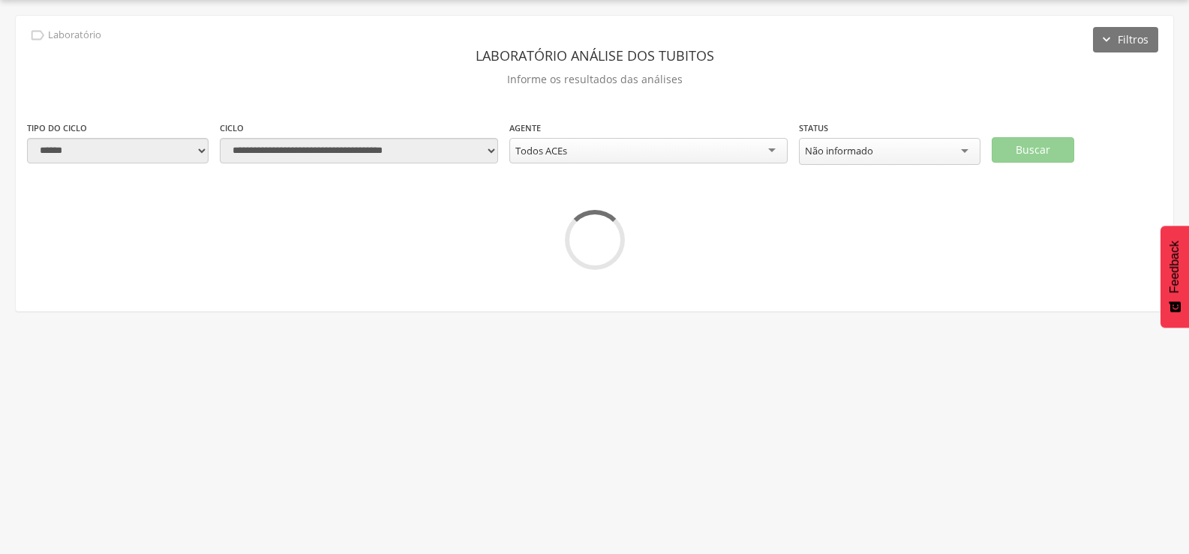
scroll to position [88, 0]
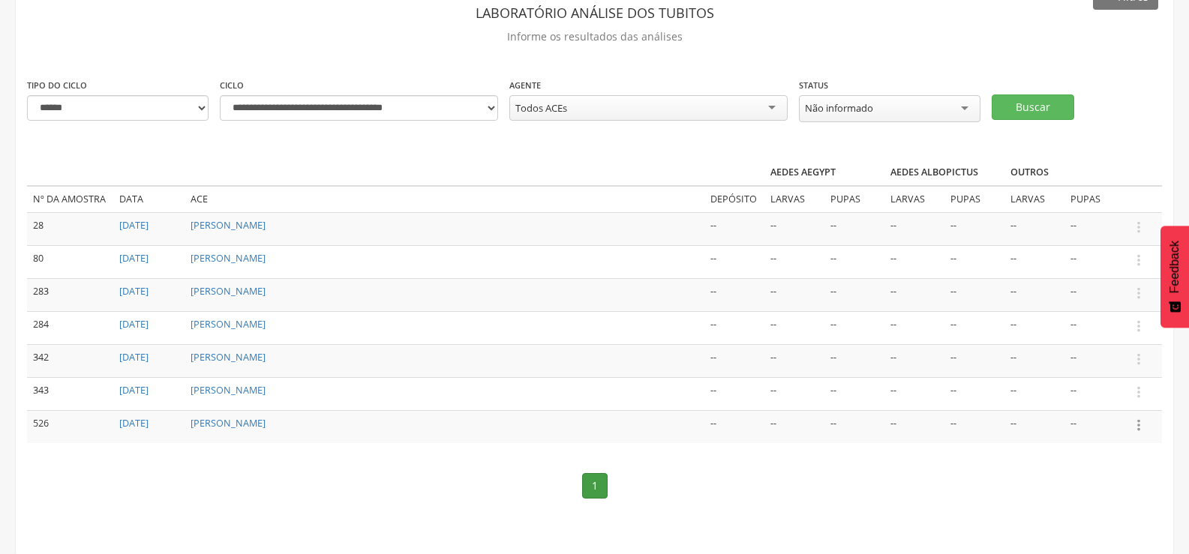
click at [1141, 420] on icon "" at bounding box center [1138, 425] width 16 height 16
click at [1113, 396] on link "Informar resultado" at bounding box center [1086, 400] width 118 height 19
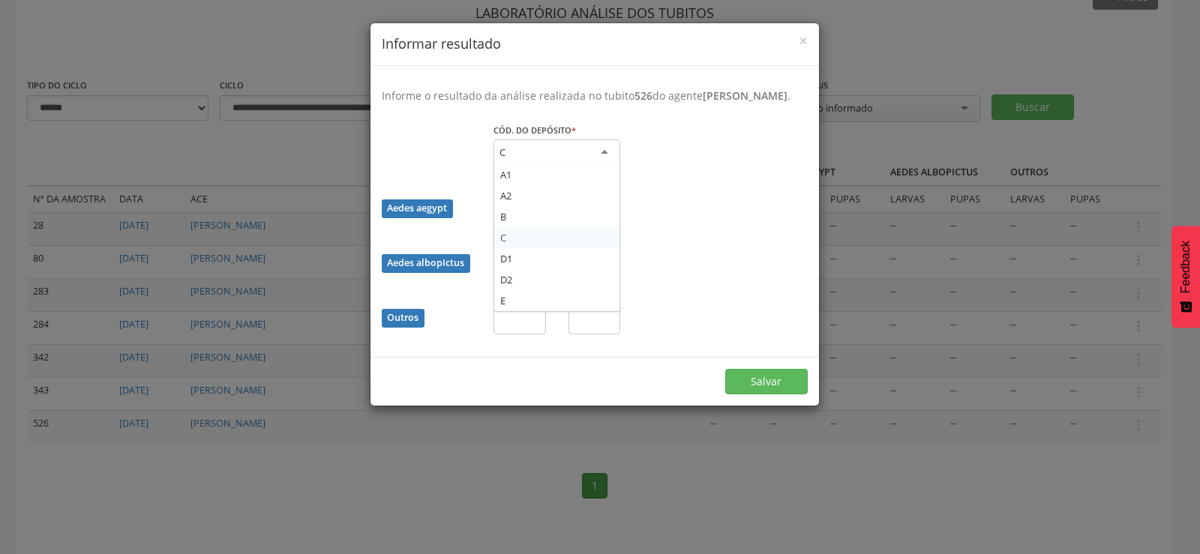
click at [576, 146] on div "C" at bounding box center [556, 152] width 127 height 27
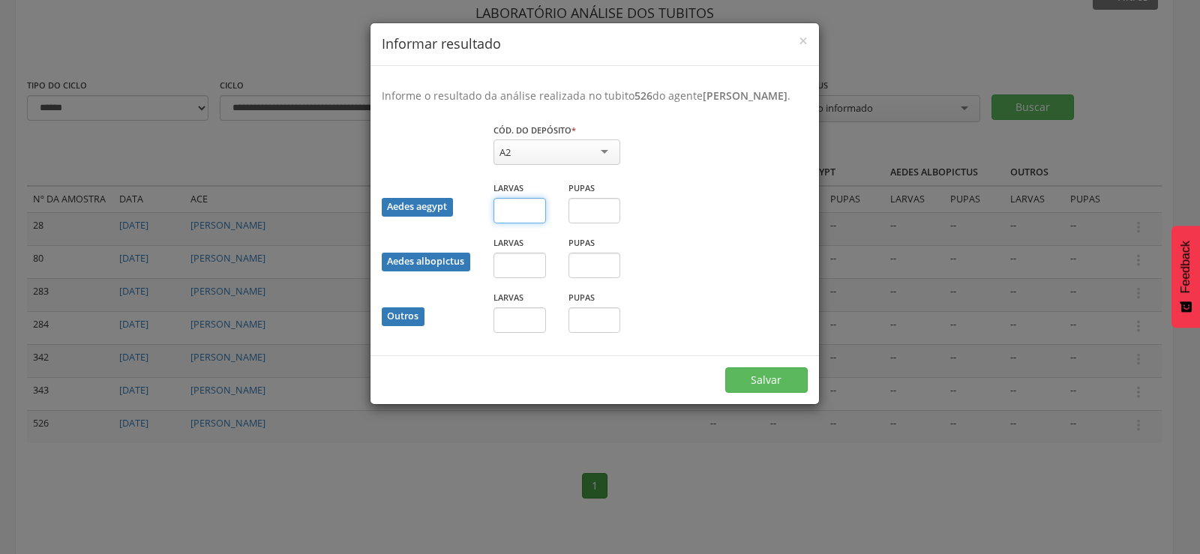
click at [511, 211] on input "text" at bounding box center [519, 210] width 52 height 25
type input "*"
click at [601, 209] on input "text" at bounding box center [594, 210] width 52 height 25
type input "*"
click at [760, 376] on button "Salvar" at bounding box center [766, 379] width 82 height 25
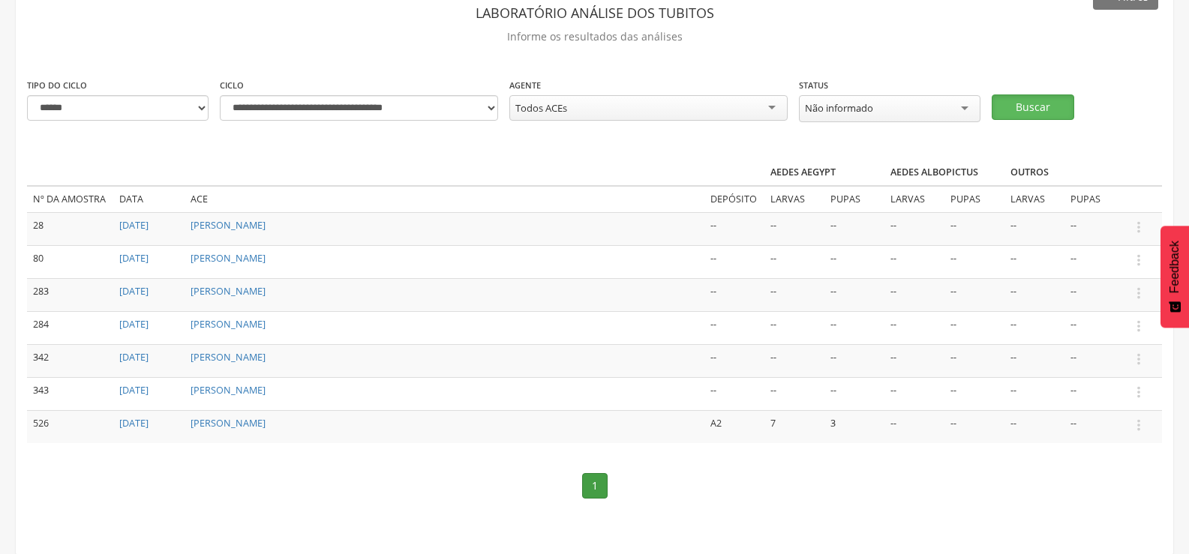
click at [1044, 97] on button "Buscar" at bounding box center [1032, 106] width 82 height 25
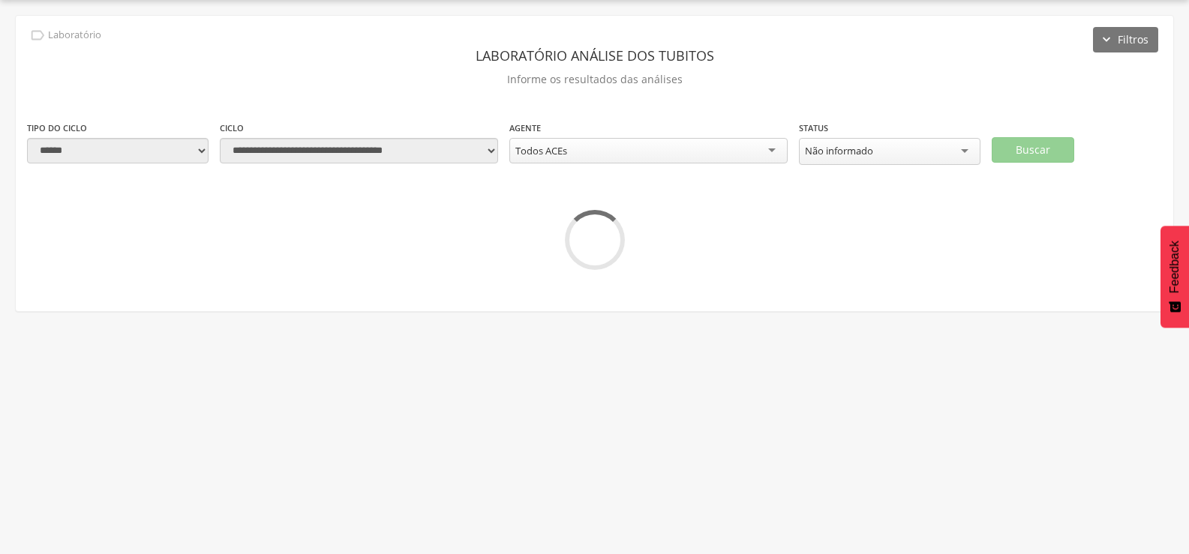
scroll to position [55, 0]
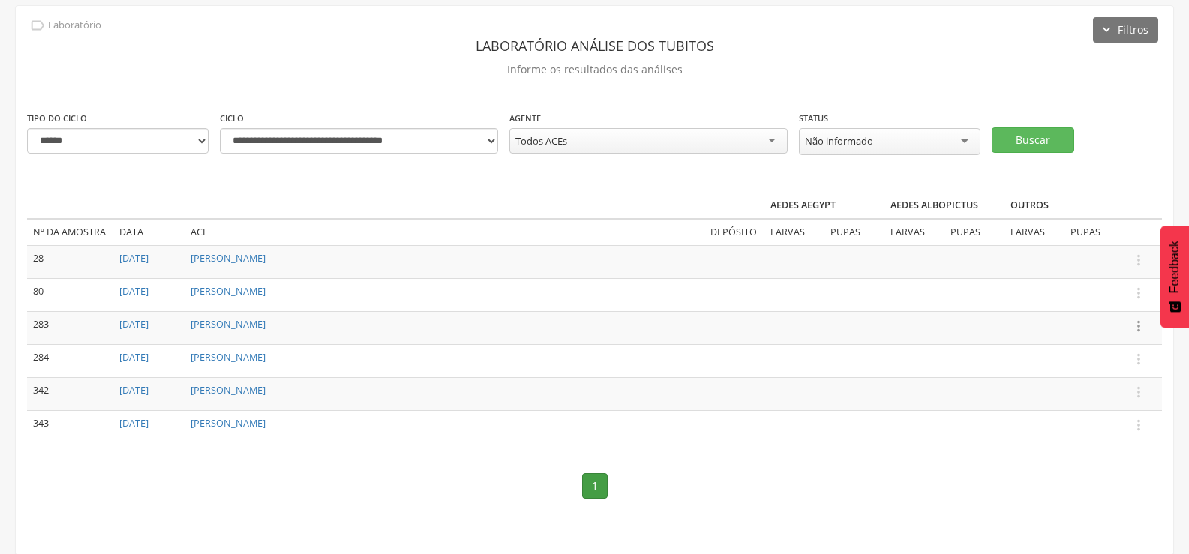
click at [1138, 319] on icon "" at bounding box center [1138, 326] width 16 height 16
click at [1098, 296] on link "Informar resultado" at bounding box center [1086, 301] width 118 height 19
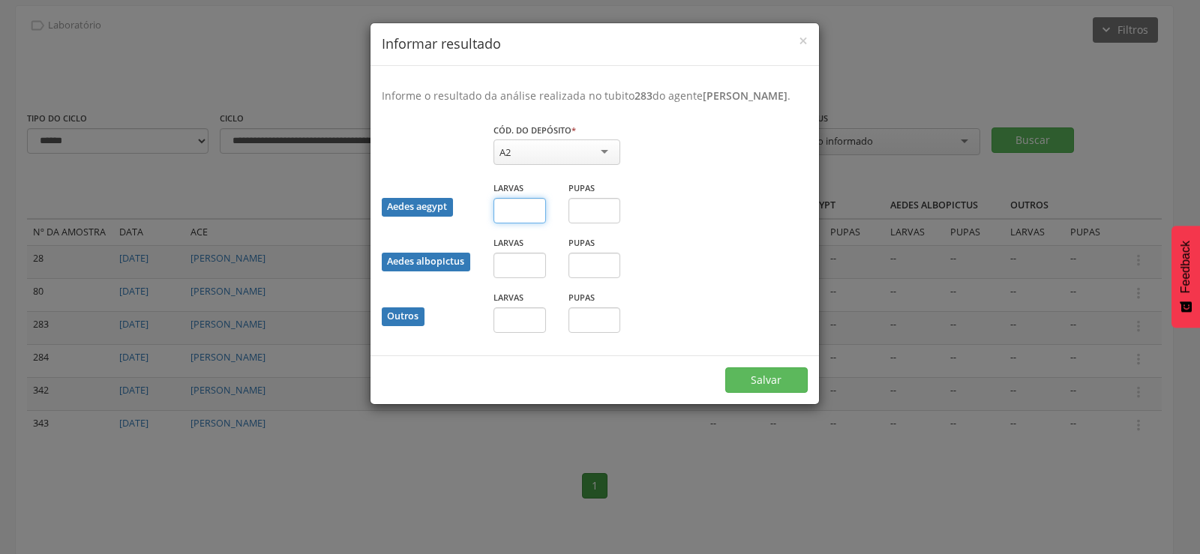
click at [531, 223] on input "text" at bounding box center [519, 210] width 52 height 25
type input "*"
click at [781, 388] on button "Salvar" at bounding box center [766, 379] width 82 height 25
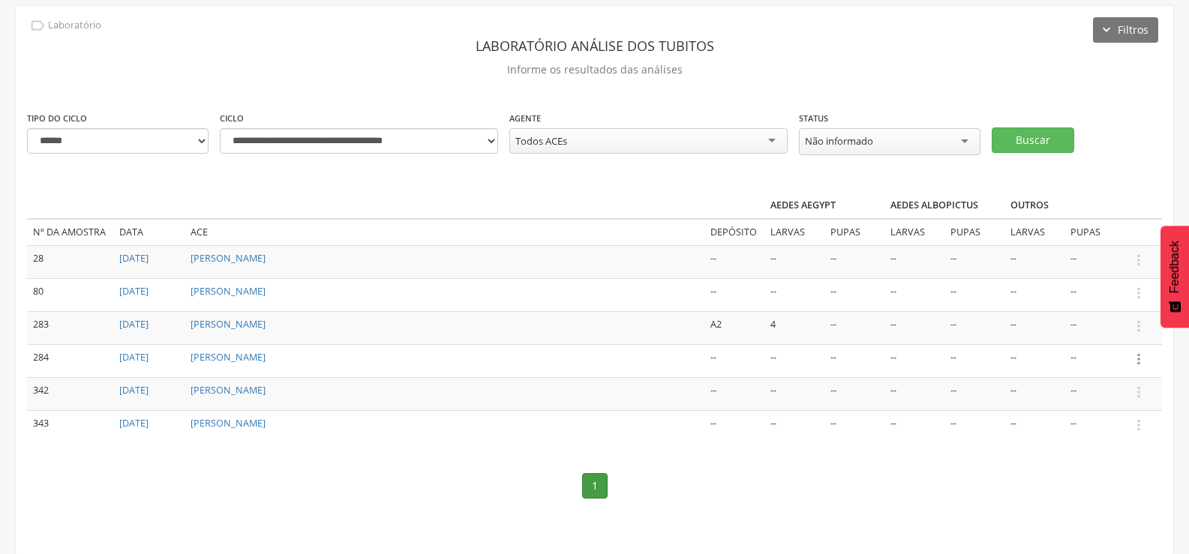
click at [1140, 354] on icon "" at bounding box center [1138, 359] width 16 height 16
click at [1120, 331] on link "Informar resultado" at bounding box center [1086, 334] width 118 height 19
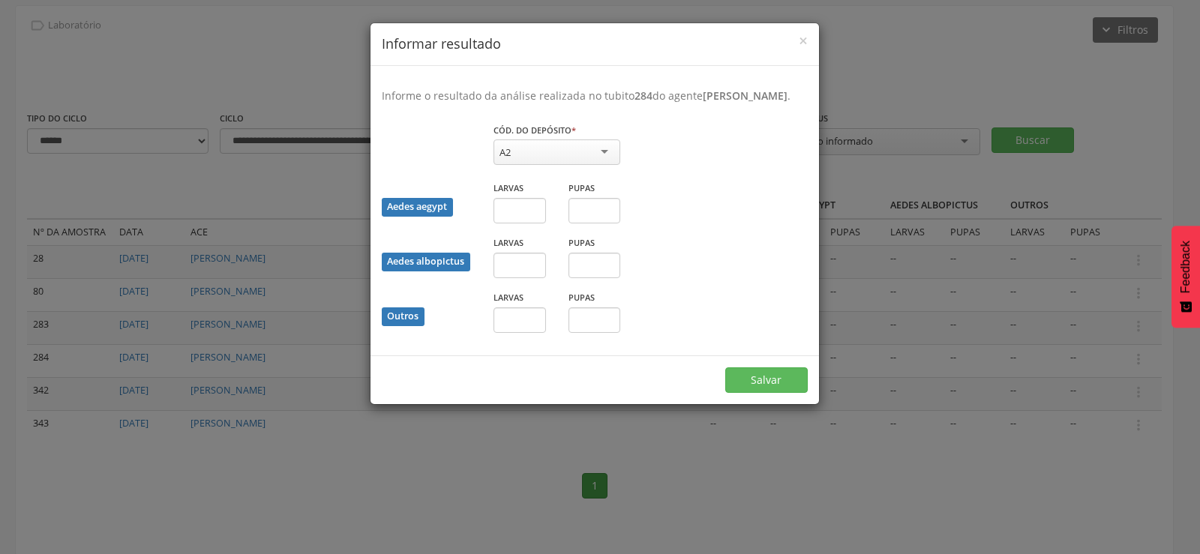
click at [558, 165] on div "A2" at bounding box center [556, 151] width 127 height 25
click at [516, 223] on input "text" at bounding box center [519, 210] width 52 height 25
type input "*"
click at [788, 389] on button "Salvar" at bounding box center [766, 379] width 82 height 25
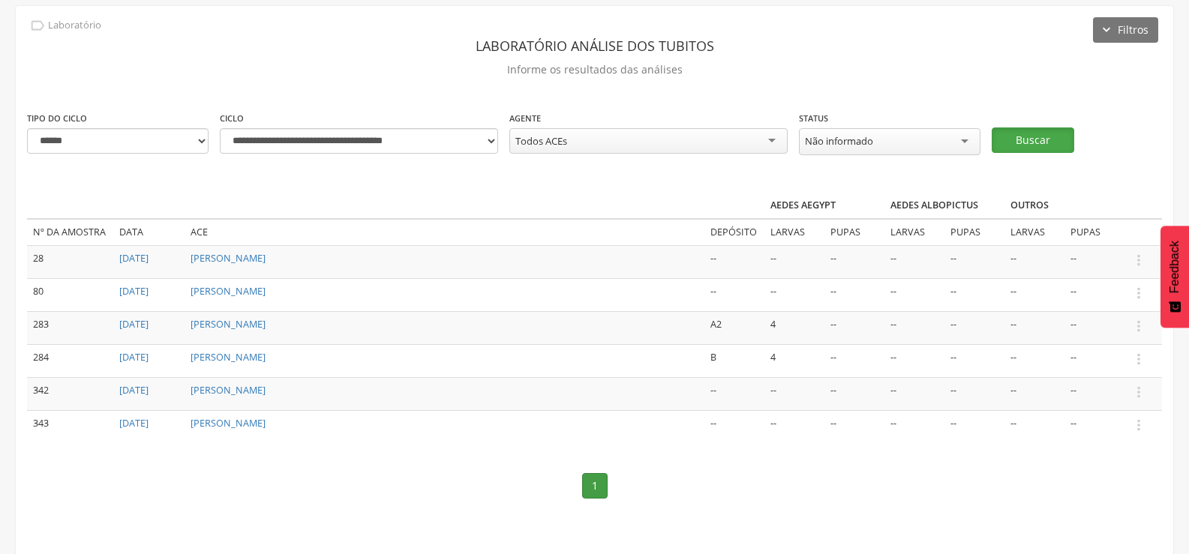
click at [1025, 134] on button "Buscar" at bounding box center [1032, 139] width 82 height 25
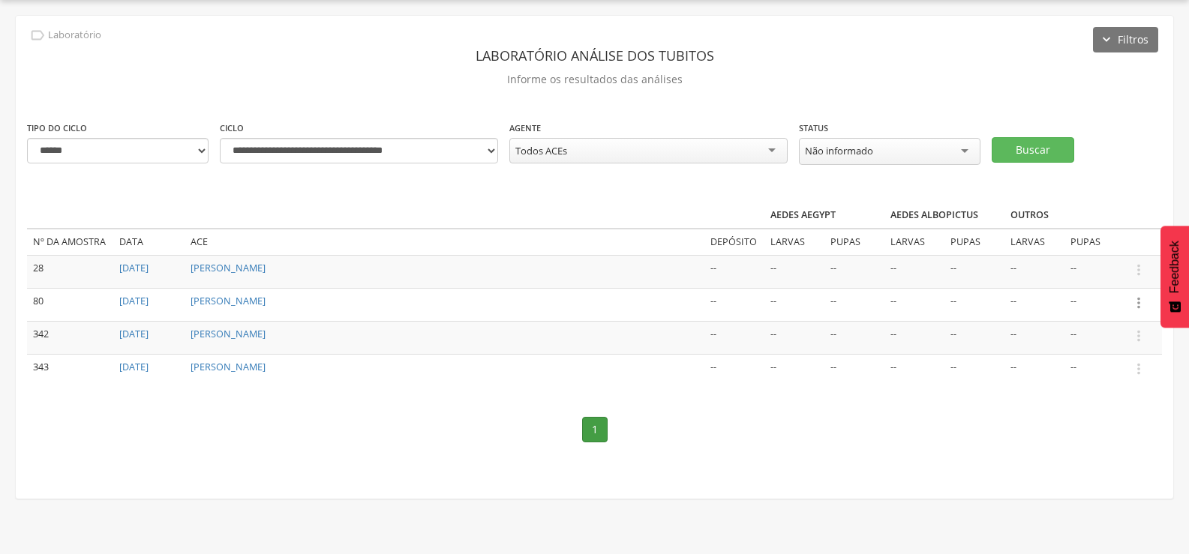
click at [1138, 301] on icon "" at bounding box center [1138, 303] width 16 height 16
click at [1105, 274] on link "Informar resultado" at bounding box center [1086, 277] width 118 height 19
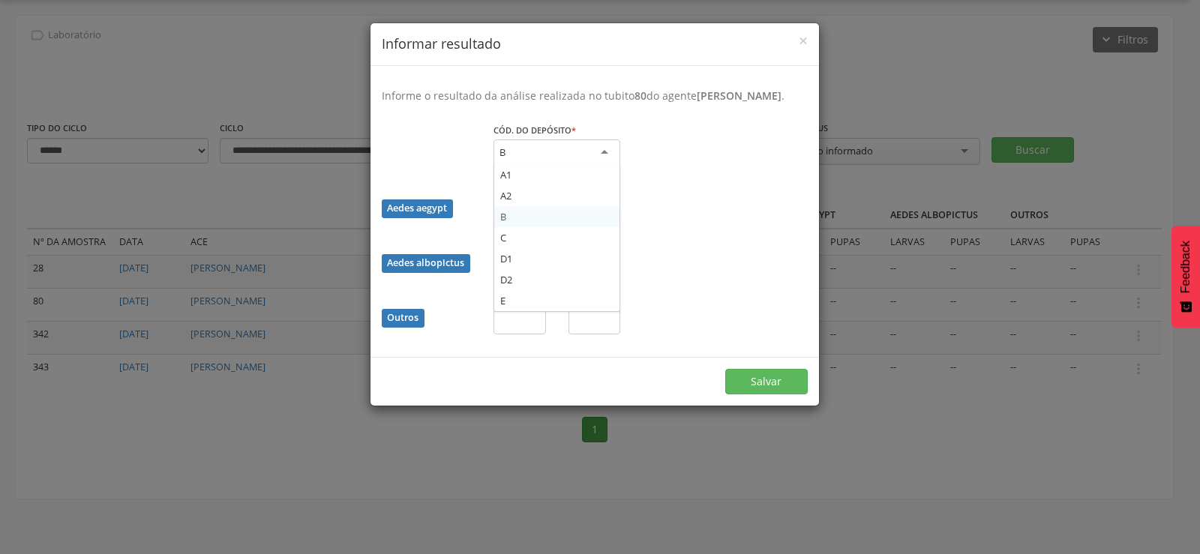
click at [556, 163] on div "B" at bounding box center [556, 152] width 127 height 27
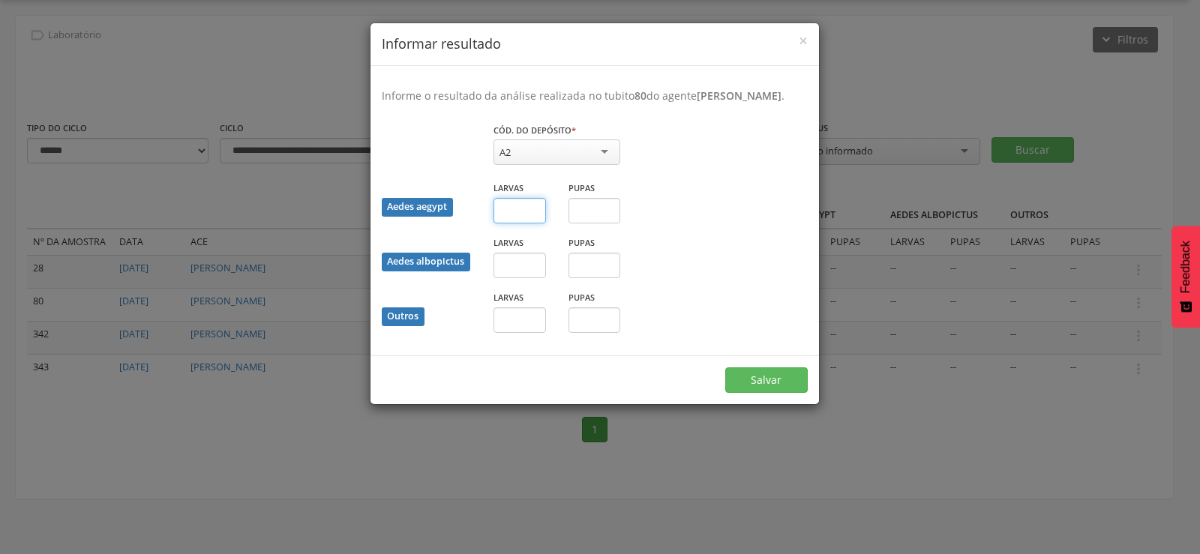
click at [509, 220] on input "text" at bounding box center [519, 210] width 52 height 25
type input "*"
click at [757, 390] on button "Salvar" at bounding box center [766, 379] width 82 height 25
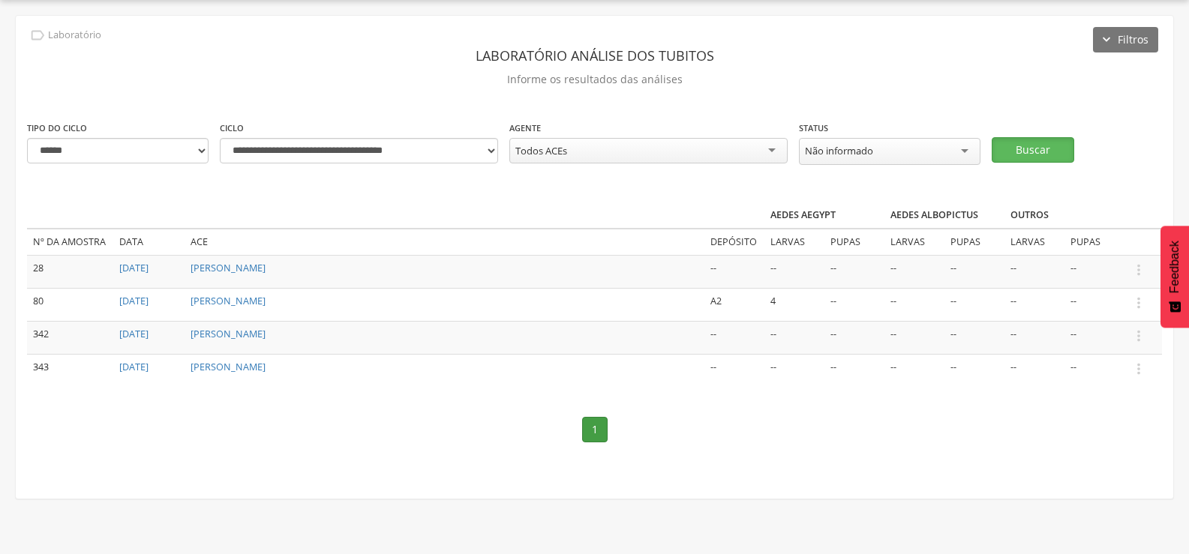
click at [1050, 142] on button "Buscar" at bounding box center [1032, 149] width 82 height 25
click at [1139, 268] on icon "" at bounding box center [1138, 270] width 16 height 16
click at [1062, 239] on link "Informar resultado" at bounding box center [1086, 244] width 118 height 19
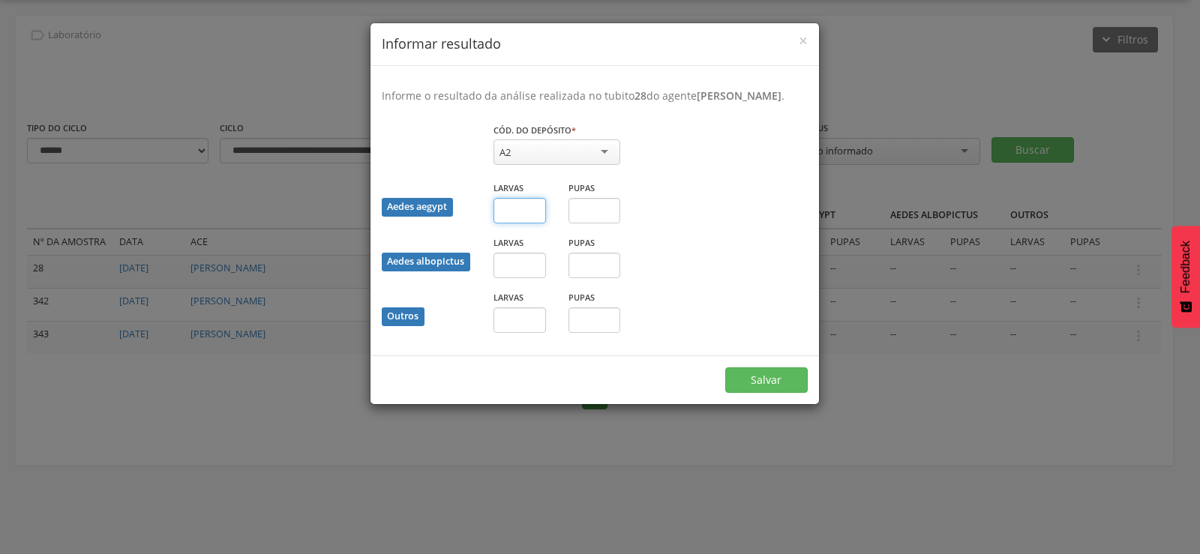
click at [526, 223] on input "text" at bounding box center [519, 210] width 52 height 25
type input "*"
click at [603, 220] on input "text" at bounding box center [594, 210] width 52 height 25
type input "*"
click at [775, 393] on button "Salvar" at bounding box center [766, 379] width 82 height 25
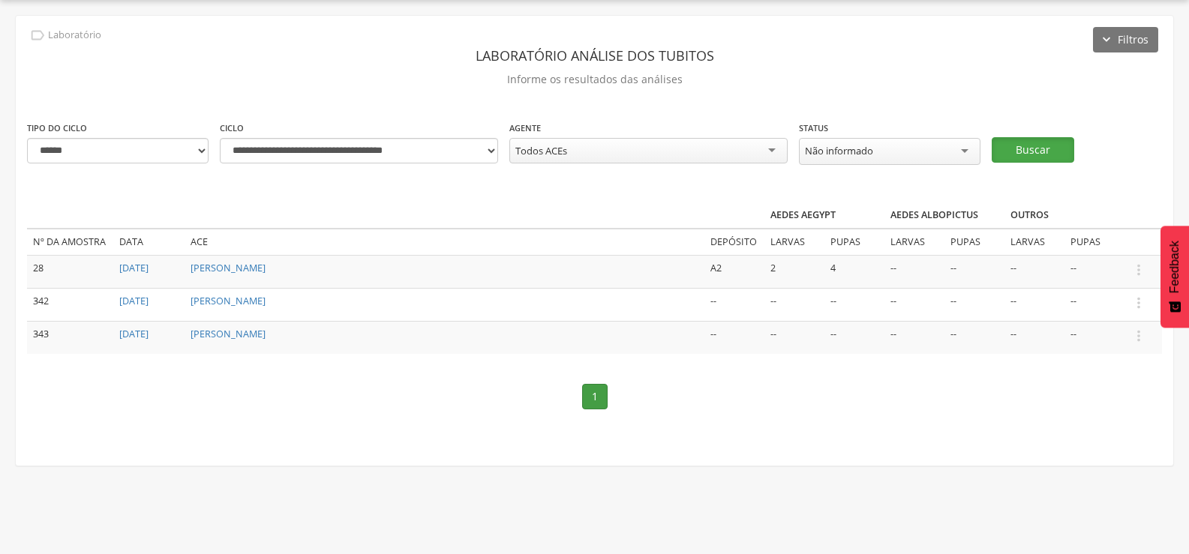
click at [1033, 146] on button "Buscar" at bounding box center [1032, 149] width 82 height 25
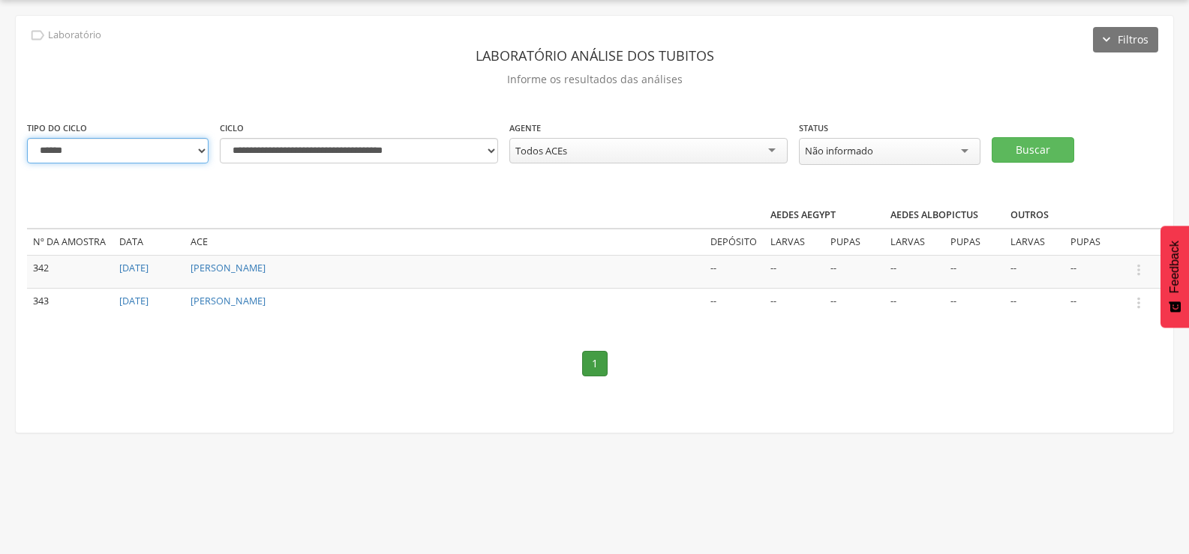
click at [194, 148] on select "**********" at bounding box center [117, 150] width 181 height 25
select select "*"
click at [27, 138] on select "**********" at bounding box center [117, 150] width 181 height 25
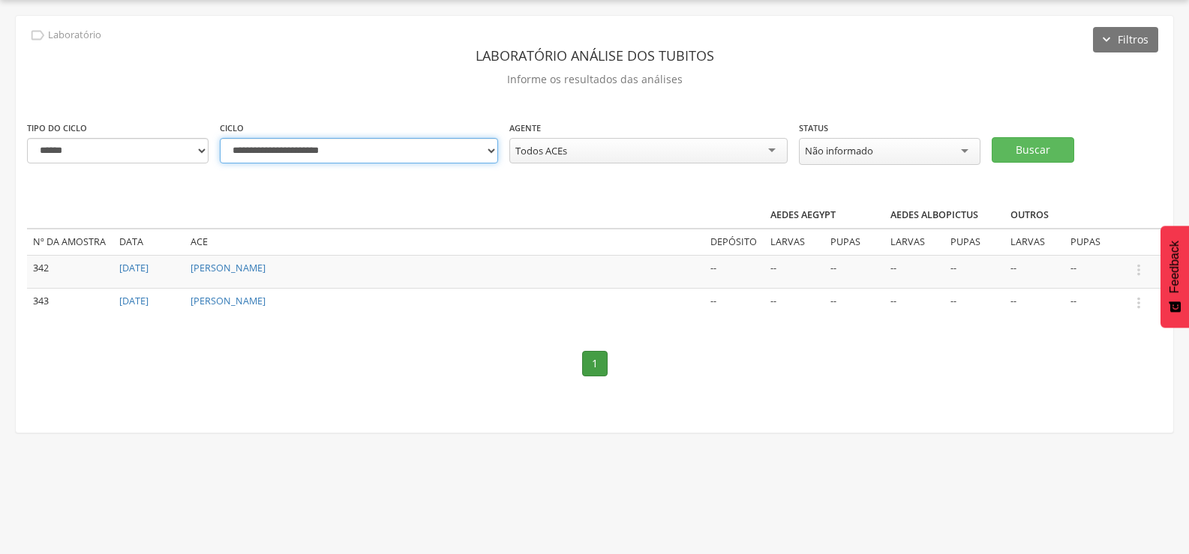
click at [490, 155] on select "**********" at bounding box center [359, 150] width 278 height 25
select select "**********"
click at [220, 138] on select "**********" at bounding box center [359, 150] width 278 height 25
click at [1028, 145] on button "Buscar" at bounding box center [1032, 149] width 82 height 25
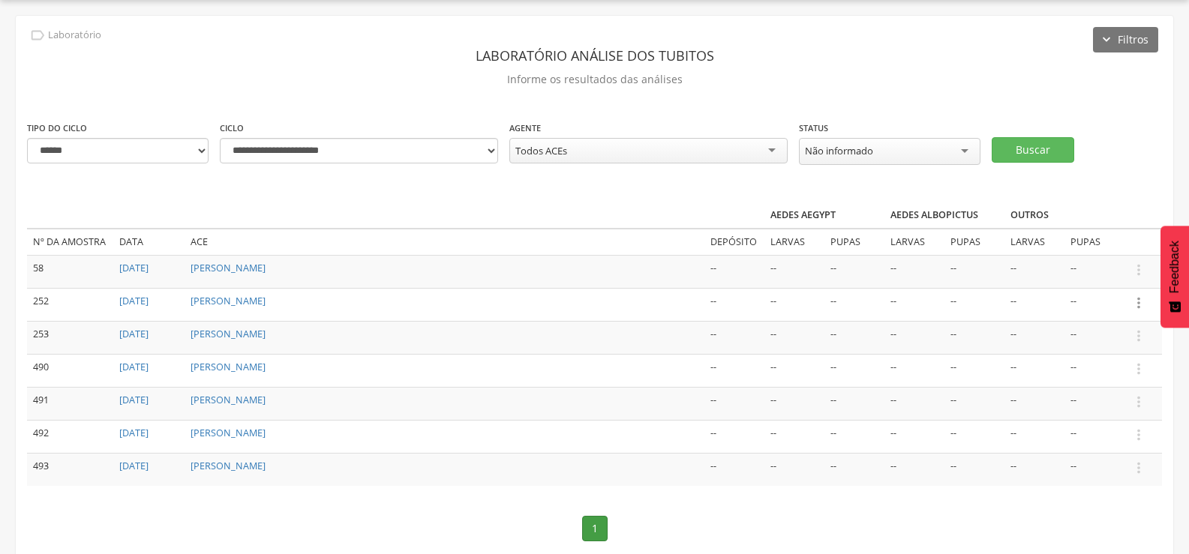
click at [1140, 299] on icon "" at bounding box center [1138, 303] width 16 height 16
click at [1114, 268] on link "Informar resultado" at bounding box center [1086, 277] width 118 height 19
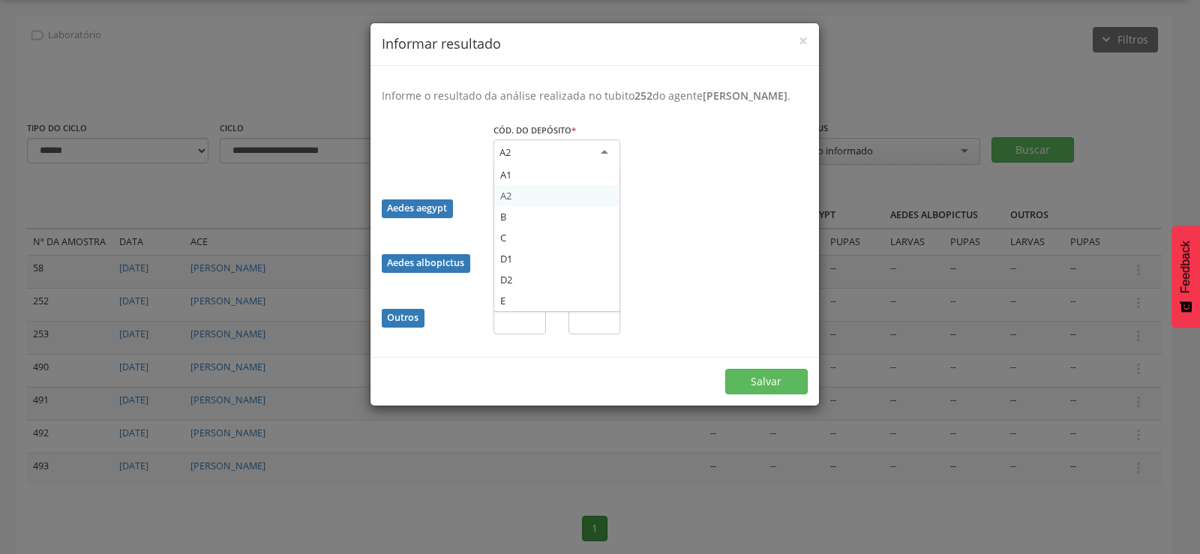
click at [577, 160] on div "A2" at bounding box center [556, 152] width 127 height 27
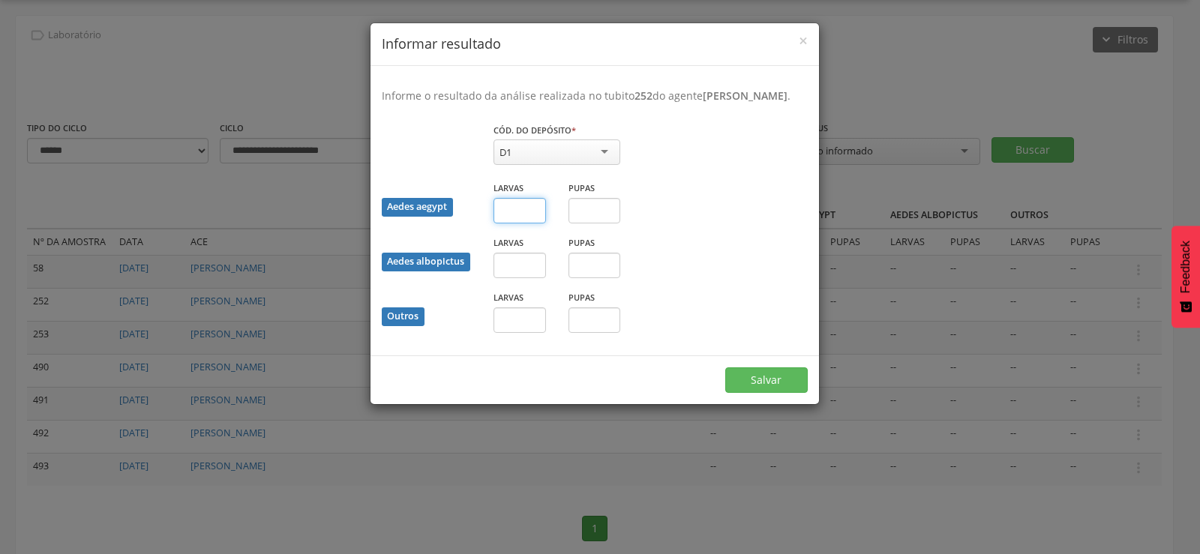
click at [510, 223] on input "text" at bounding box center [519, 210] width 52 height 25
type input "*"
click at [516, 331] on input "text" at bounding box center [519, 319] width 52 height 25
type input "*"
click at [575, 331] on input "text" at bounding box center [594, 319] width 52 height 25
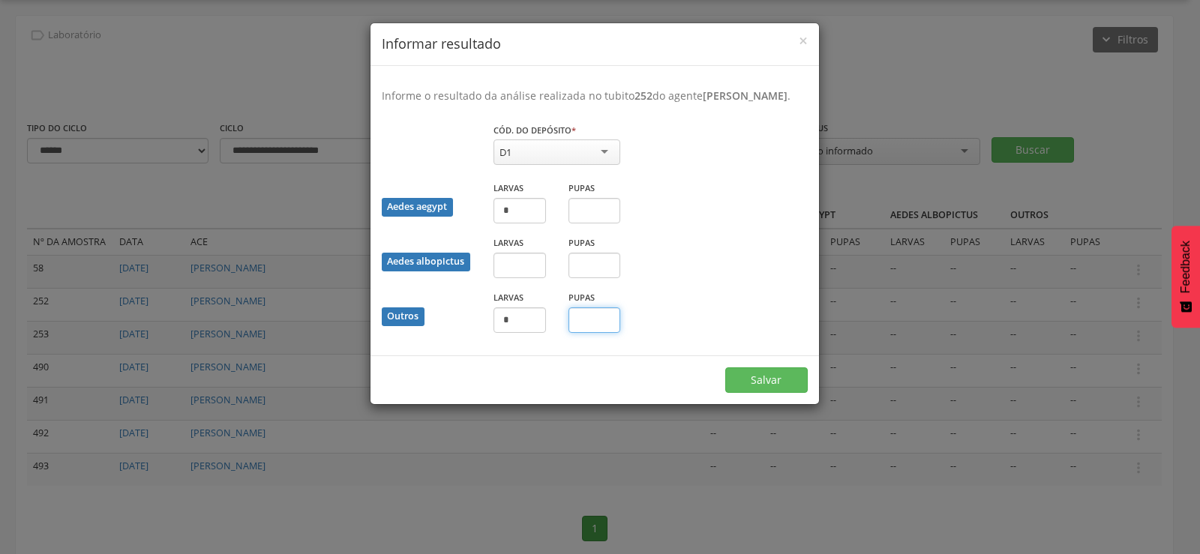
type input "*"
click at [768, 388] on button "Salvar" at bounding box center [766, 379] width 82 height 25
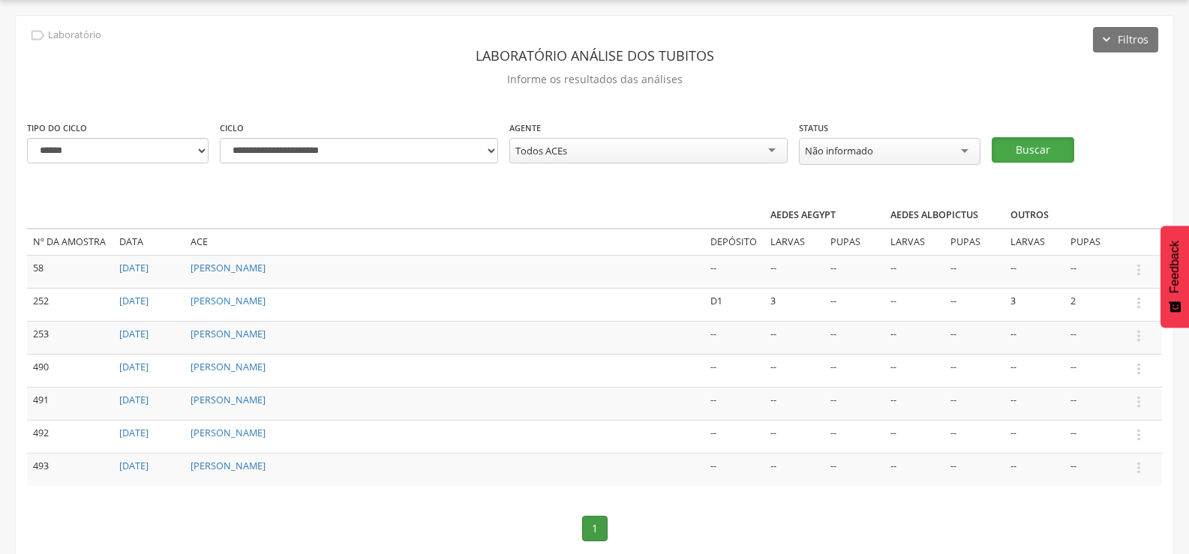
click at [1046, 148] on button "Buscar" at bounding box center [1032, 149] width 82 height 25
click at [1138, 303] on icon "" at bounding box center [1138, 303] width 16 height 16
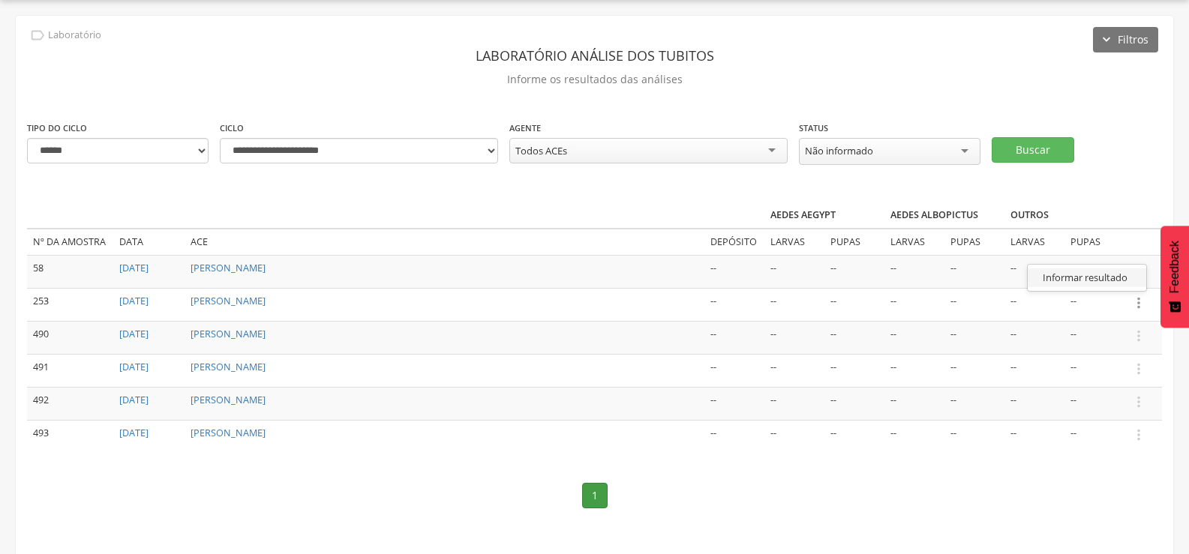
click at [1115, 271] on link "Informar resultado" at bounding box center [1086, 277] width 118 height 19
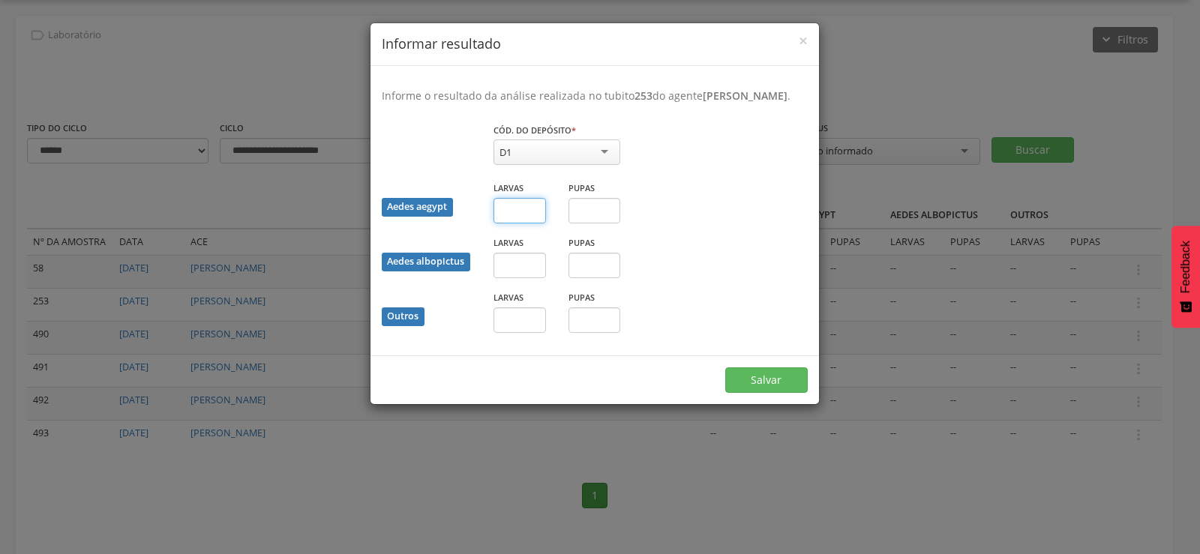
click at [517, 223] on input "text" at bounding box center [519, 210] width 52 height 25
type input "*"
click at [587, 223] on input "text" at bounding box center [594, 210] width 52 height 25
type input "*"
click at [763, 393] on button "Salvar" at bounding box center [766, 379] width 82 height 25
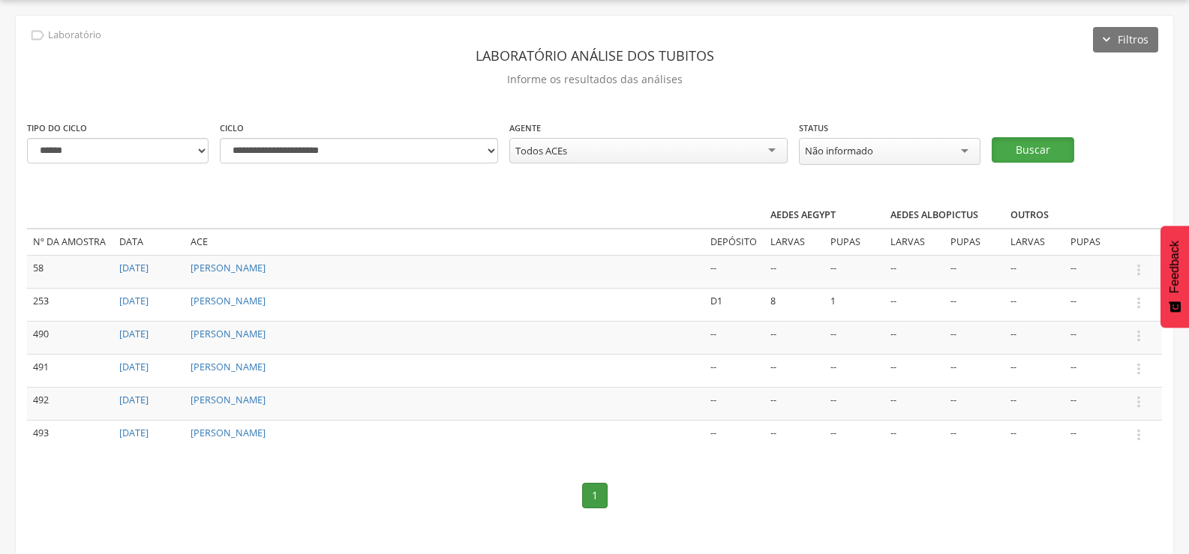
click at [1056, 144] on button "Buscar" at bounding box center [1032, 149] width 82 height 25
click at [1033, 150] on button "Buscar" at bounding box center [1032, 149] width 82 height 25
click at [1133, 299] on icon "" at bounding box center [1138, 303] width 16 height 16
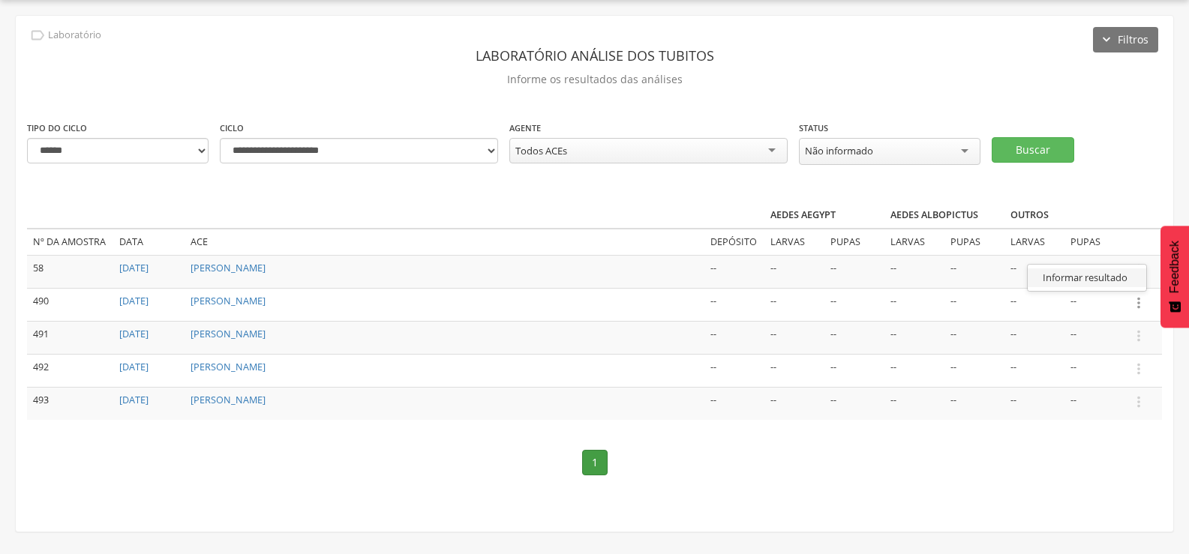
click at [1104, 271] on link "Informar resultado" at bounding box center [1086, 277] width 118 height 19
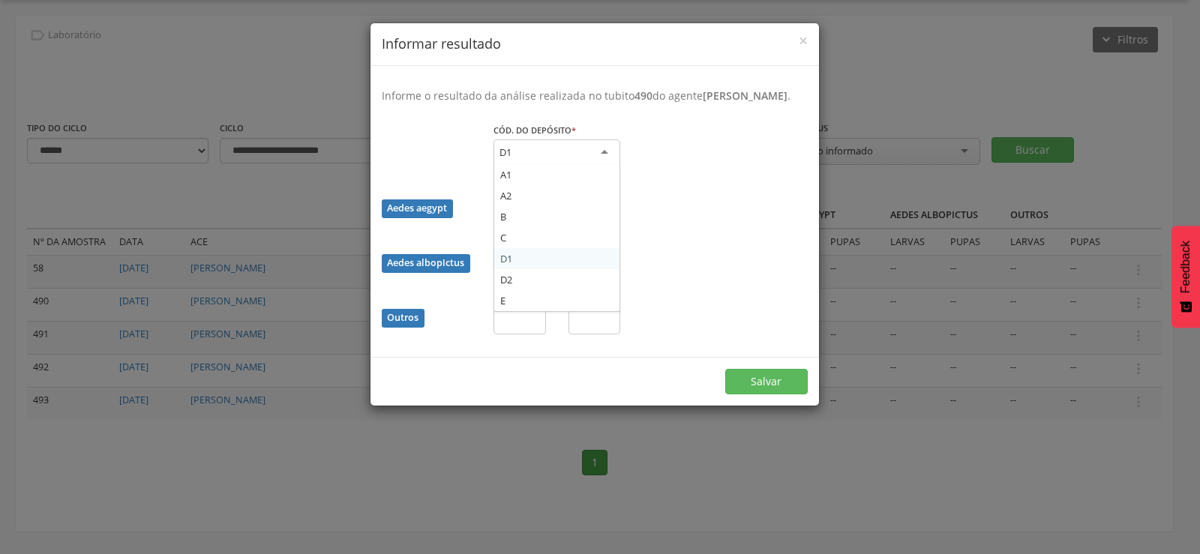
click at [538, 163] on div "D1" at bounding box center [556, 152] width 127 height 27
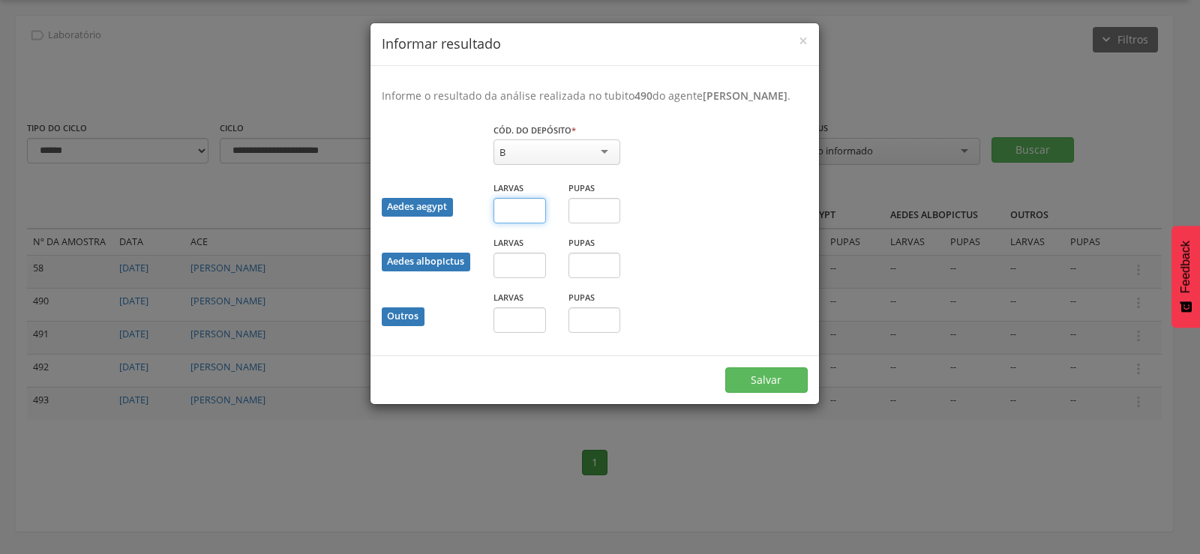
click at [514, 223] on input "text" at bounding box center [519, 210] width 52 height 25
type input "*"
click at [771, 392] on button "Salvar" at bounding box center [766, 379] width 82 height 25
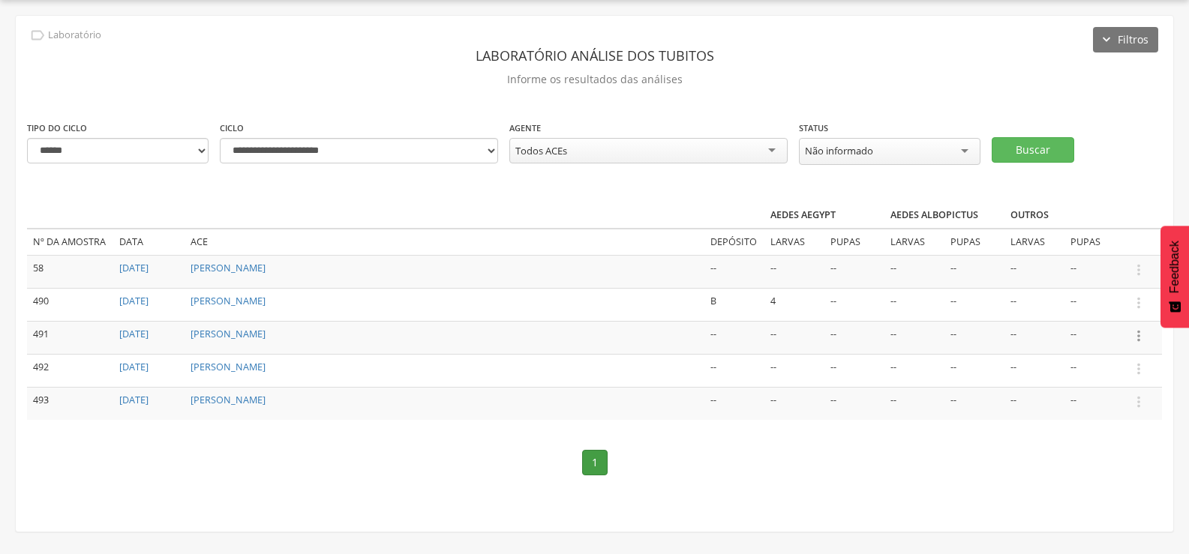
click at [1138, 330] on icon "" at bounding box center [1138, 336] width 16 height 16
click at [1102, 301] on link "Informar resultado" at bounding box center [1086, 310] width 118 height 19
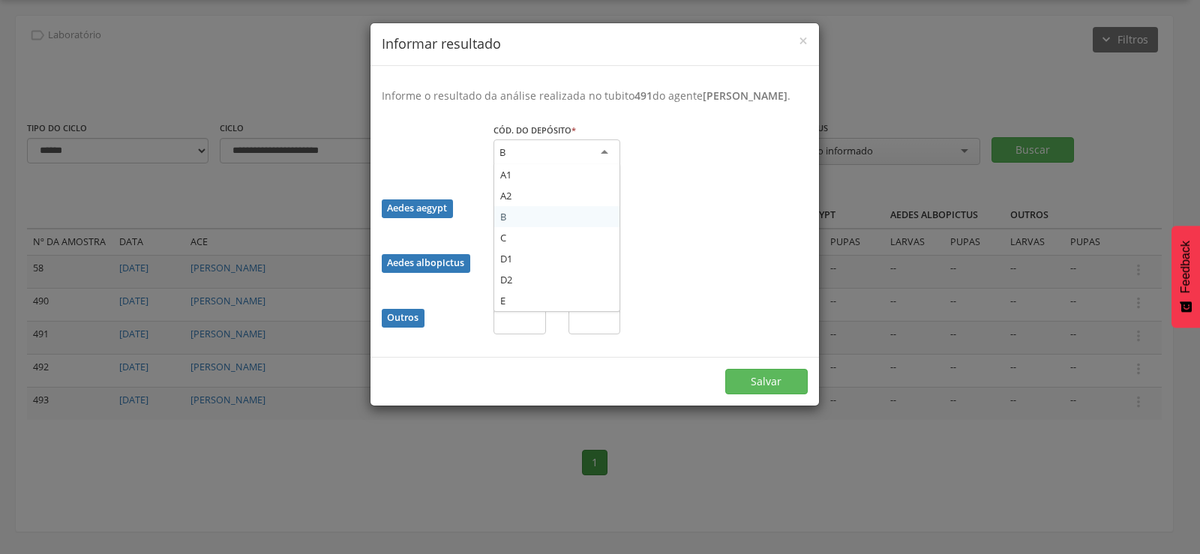
click at [574, 157] on div "B" at bounding box center [556, 152] width 127 height 27
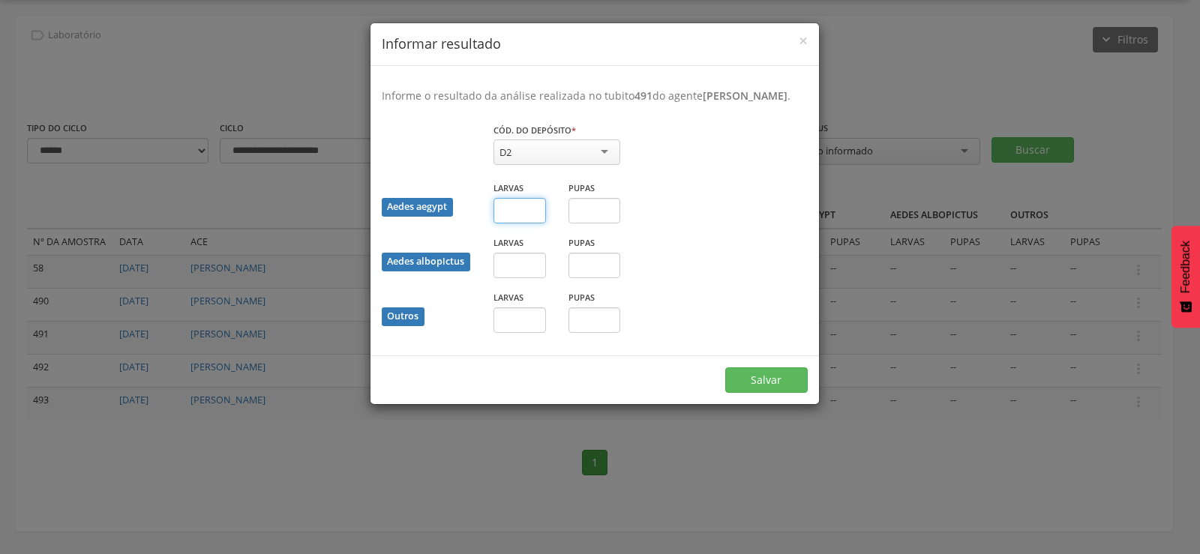
click at [513, 223] on input "text" at bounding box center [519, 210] width 52 height 25
type input "*"
click at [778, 393] on button "Salvar" at bounding box center [766, 379] width 82 height 25
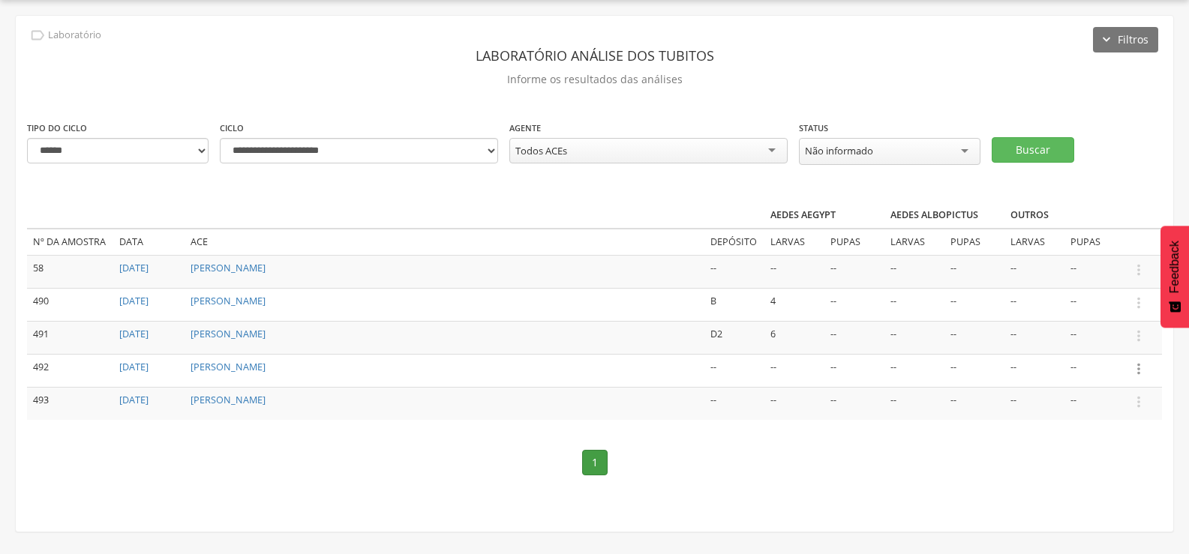
click at [1139, 361] on icon "" at bounding box center [1138, 369] width 16 height 16
click at [1101, 334] on link "Informar resultado" at bounding box center [1086, 343] width 118 height 19
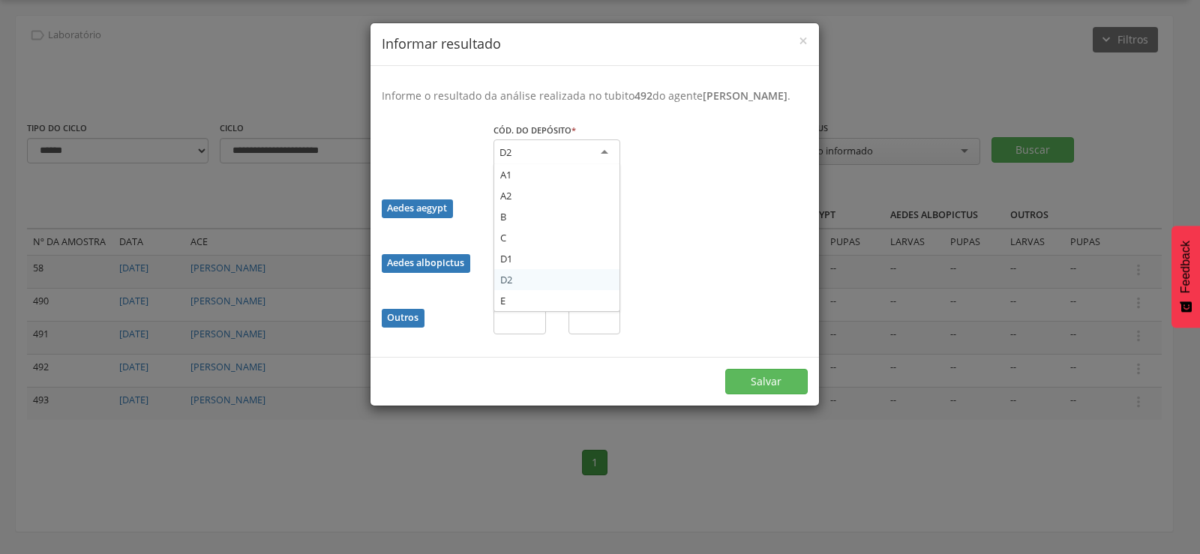
click at [529, 166] on div "D2" at bounding box center [556, 152] width 127 height 27
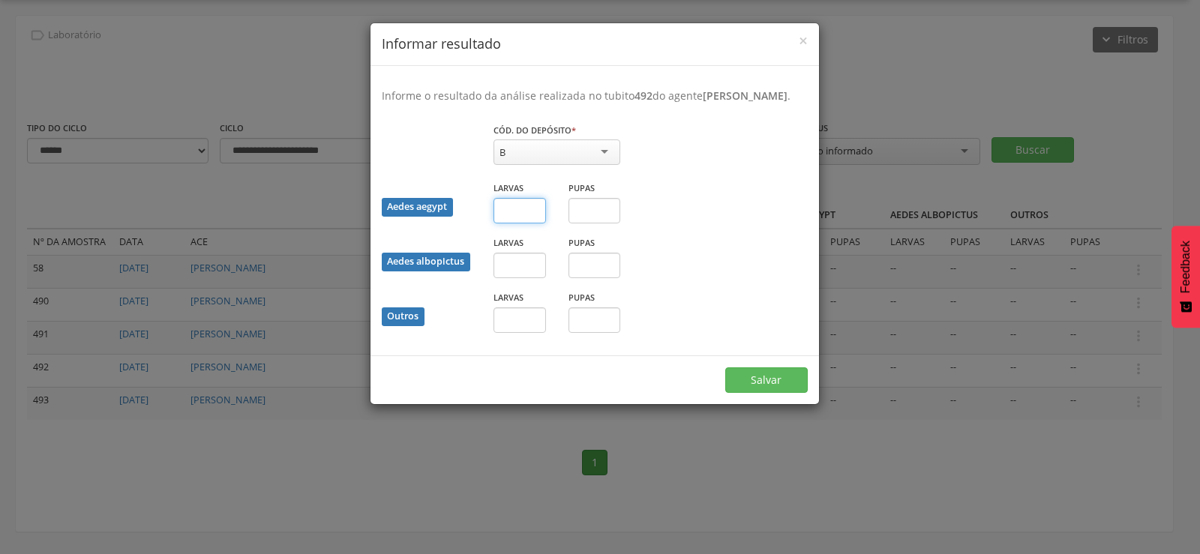
click at [514, 223] on input "text" at bounding box center [519, 210] width 52 height 25
type input "*"
click at [805, 393] on button "Salvar" at bounding box center [766, 379] width 82 height 25
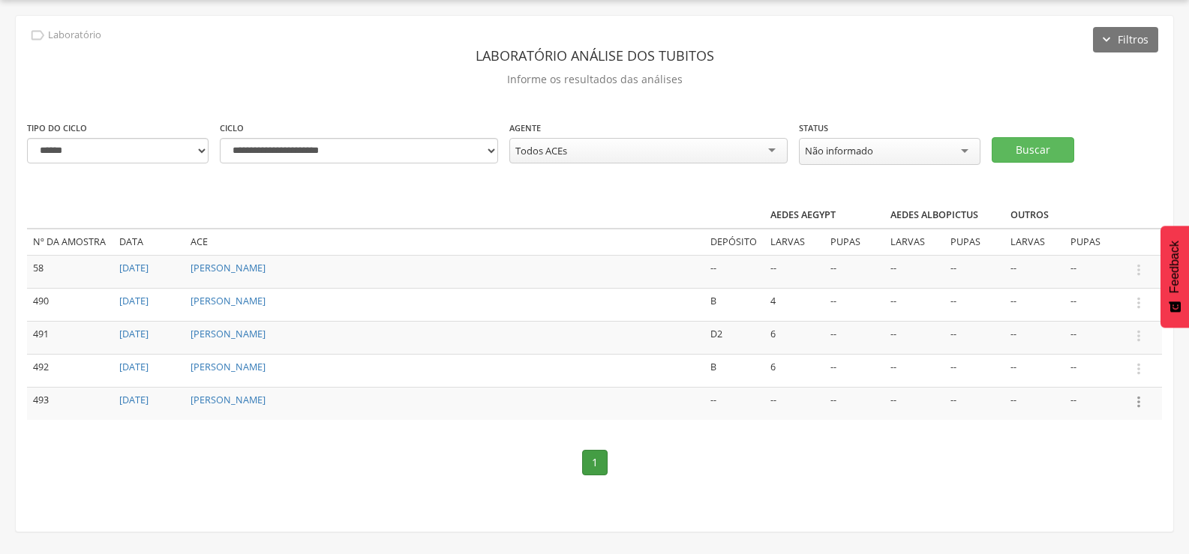
click at [1143, 397] on icon "" at bounding box center [1138, 402] width 16 height 16
click at [1117, 371] on link "Informar resultado" at bounding box center [1086, 376] width 118 height 19
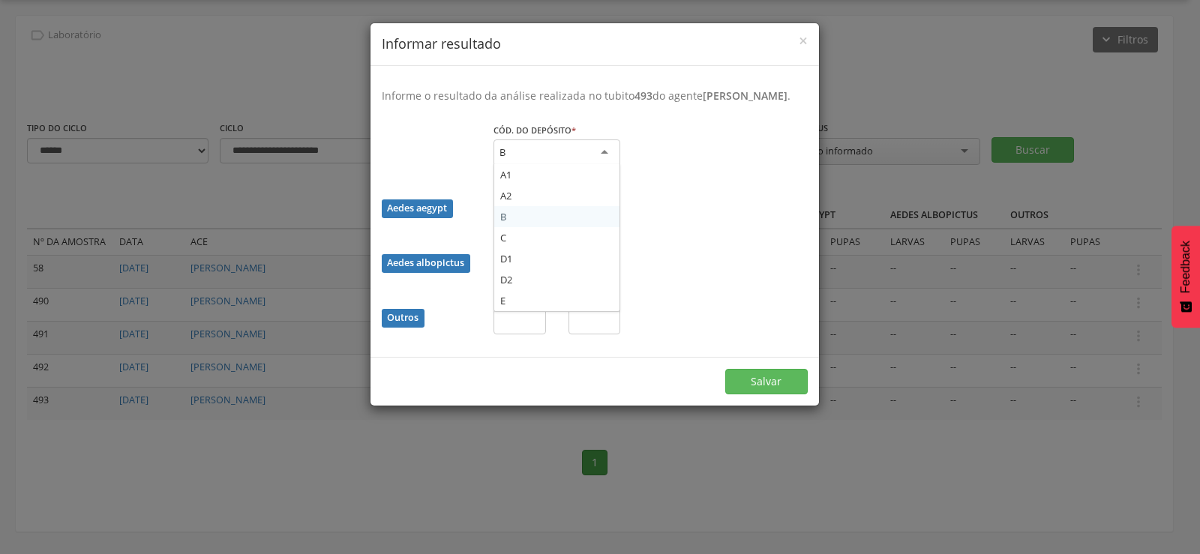
click at [525, 166] on div "B" at bounding box center [556, 152] width 127 height 27
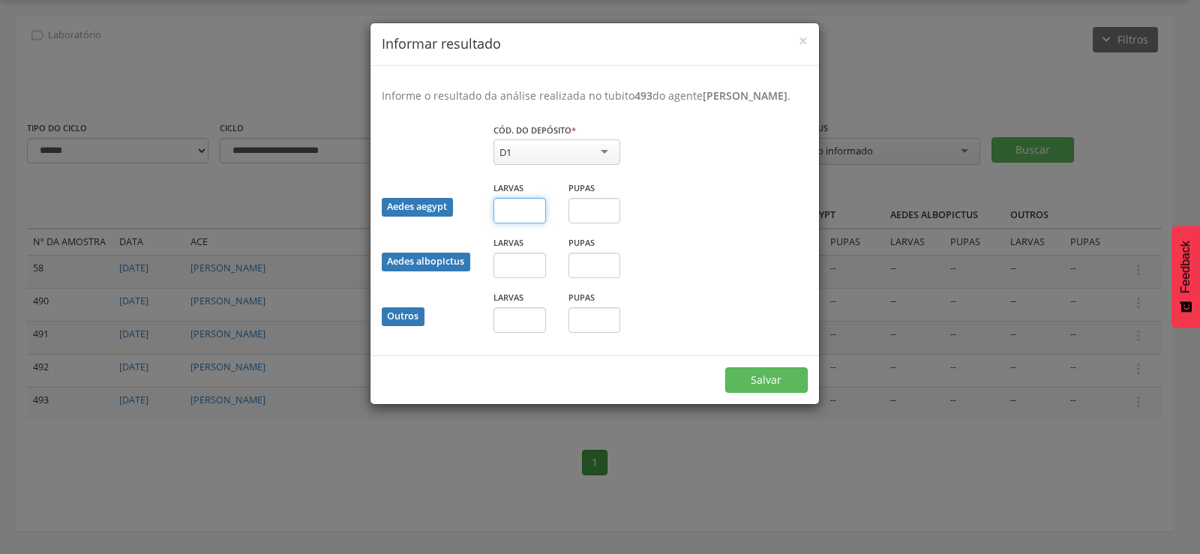
click at [514, 221] on input "text" at bounding box center [519, 210] width 52 height 25
type input "*"
click at [725, 367] on button "Salvar" at bounding box center [766, 379] width 82 height 25
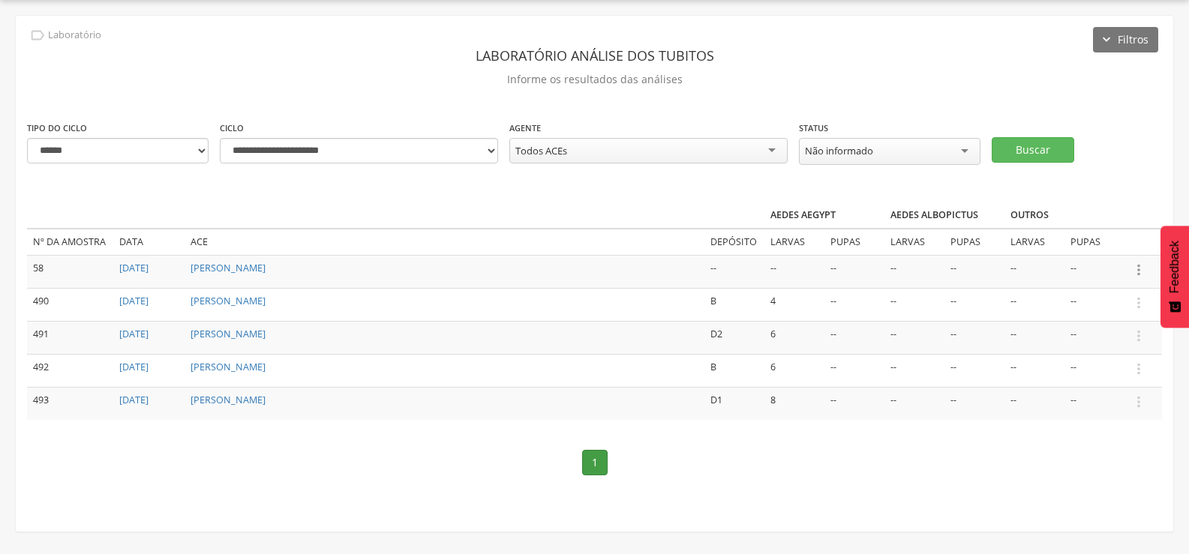
click at [1136, 268] on icon "" at bounding box center [1138, 270] width 16 height 16
click at [1119, 238] on link "Informar resultado" at bounding box center [1086, 244] width 118 height 19
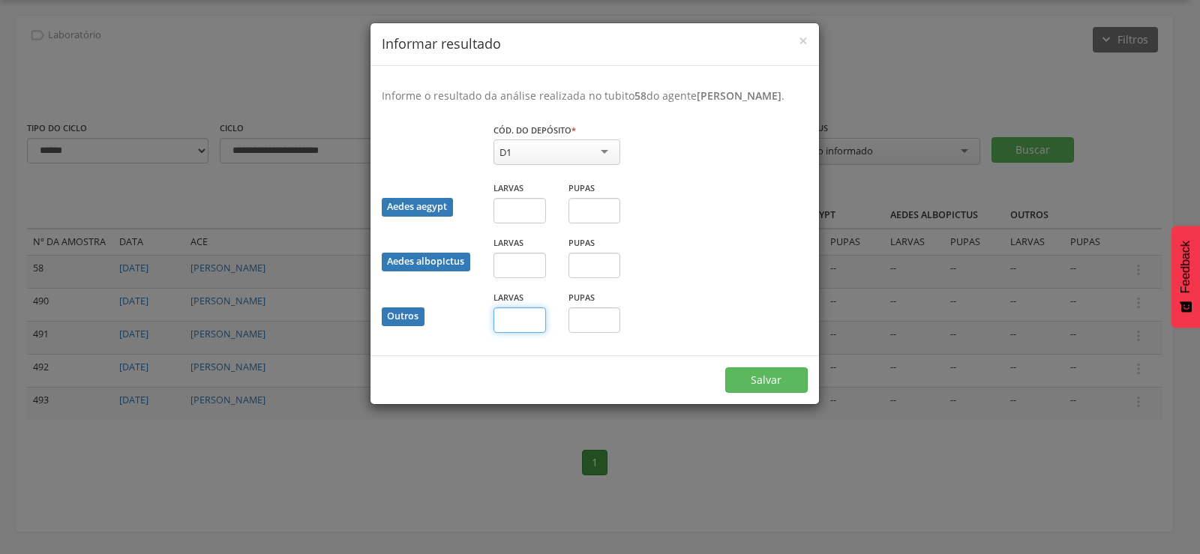
click at [517, 333] on input "text" at bounding box center [519, 319] width 52 height 25
type input "*"
click at [607, 333] on input "text" at bounding box center [594, 319] width 52 height 25
type input "*"
click at [783, 393] on button "Salvar" at bounding box center [766, 379] width 82 height 25
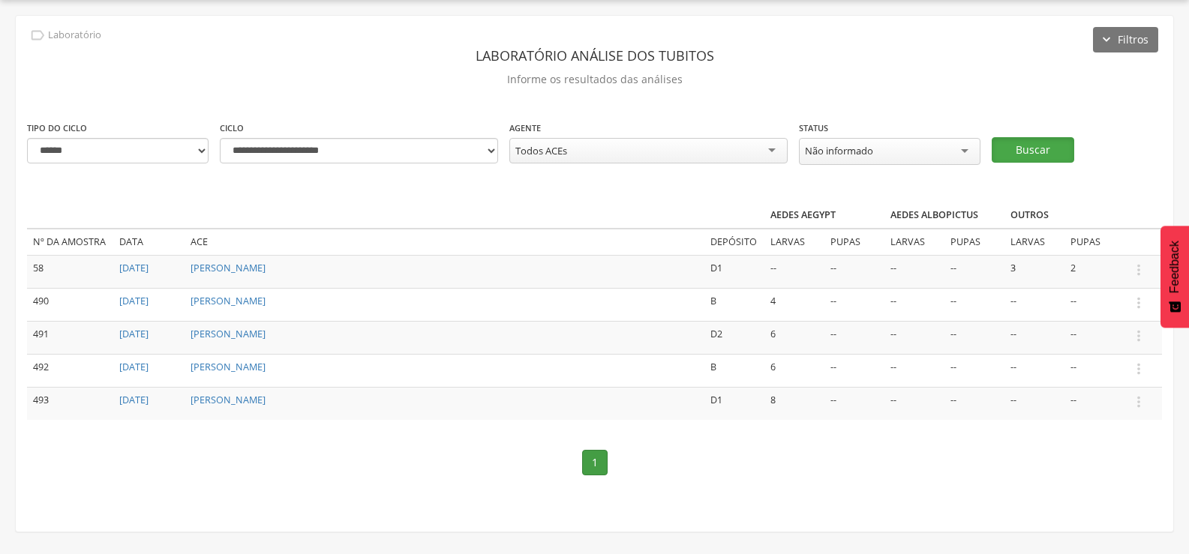
click at [1018, 140] on button "Buscar" at bounding box center [1032, 149] width 82 height 25
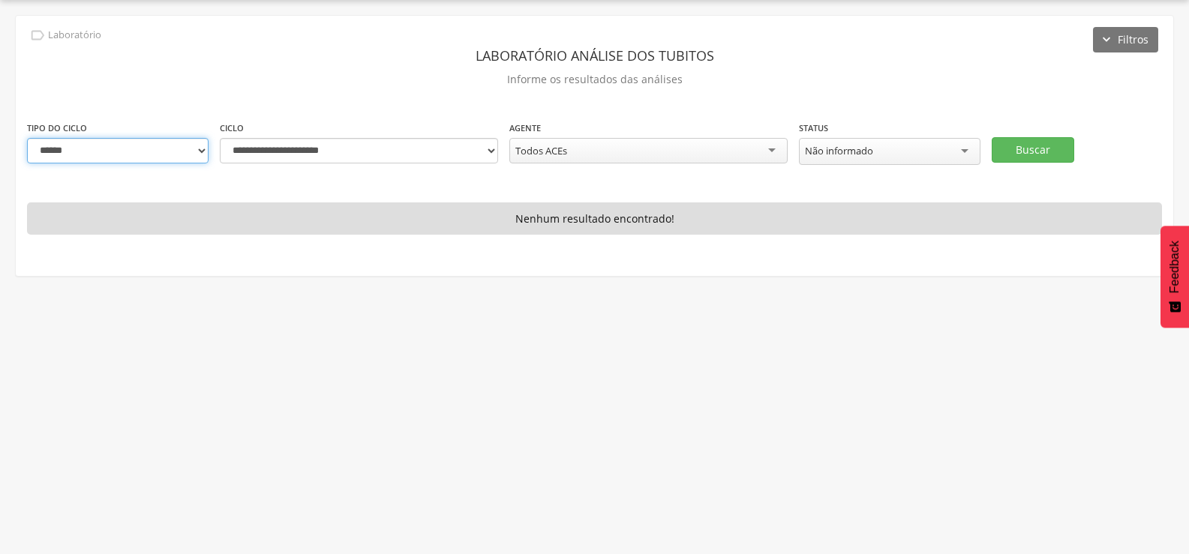
click at [175, 153] on select "**********" at bounding box center [117, 150] width 181 height 25
select select "*"
click at [27, 138] on select "**********" at bounding box center [117, 150] width 181 height 25
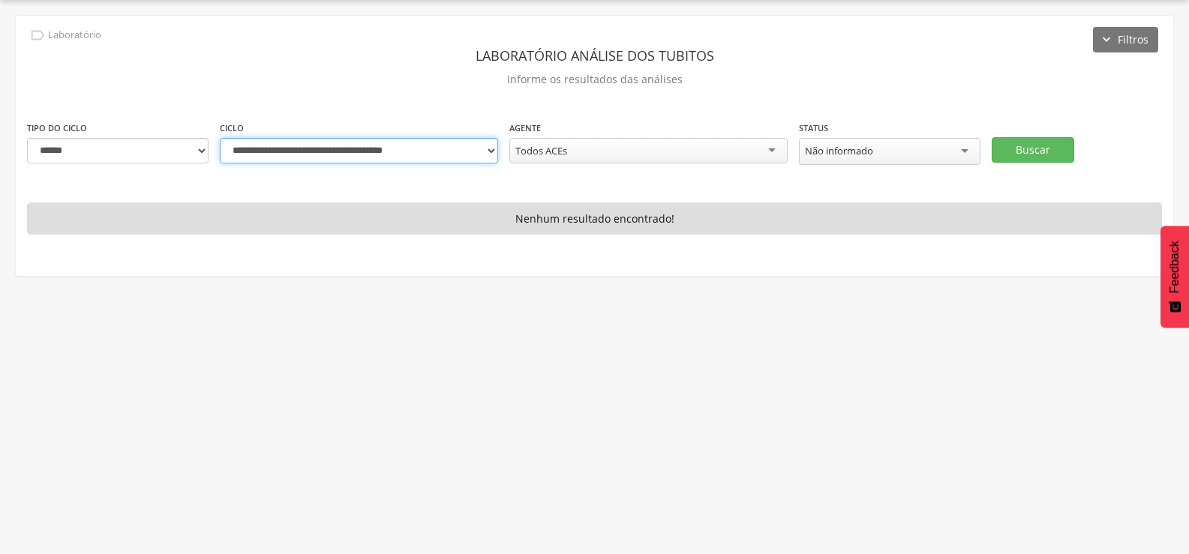
click at [493, 152] on select "**********" at bounding box center [359, 150] width 278 height 25
click at [220, 138] on select "**********" at bounding box center [359, 150] width 278 height 25
click at [1022, 140] on button "Buscar" at bounding box center [1032, 149] width 82 height 25
click at [487, 146] on select "**********" at bounding box center [359, 150] width 278 height 25
select select "**********"
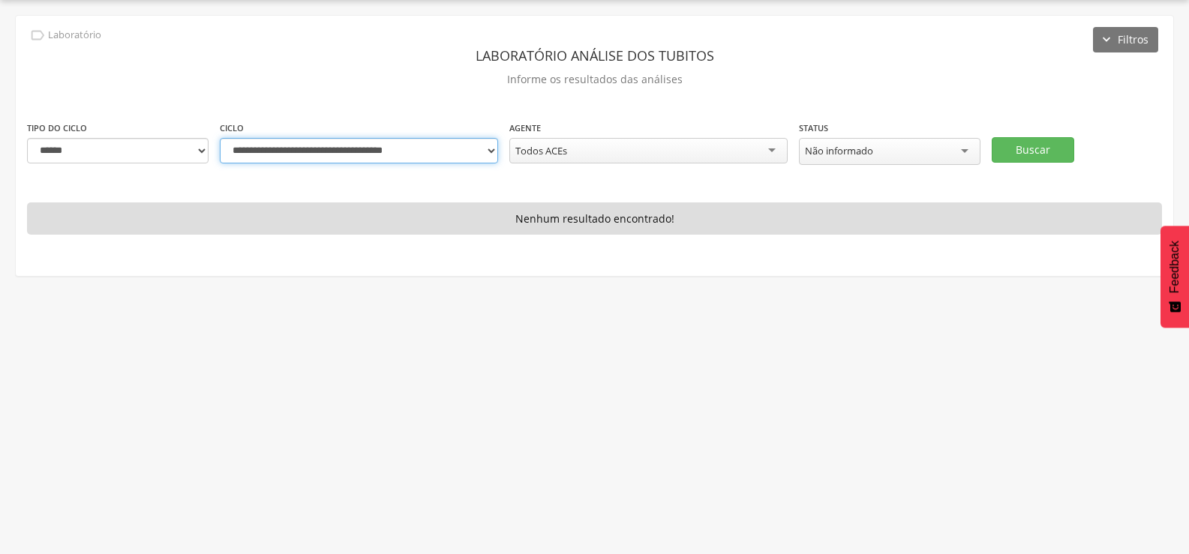
click at [220, 138] on select "**********" at bounding box center [359, 150] width 278 height 25
click at [1027, 142] on button "Buscar" at bounding box center [1032, 149] width 82 height 25
